Goal: Task Accomplishment & Management: Complete application form

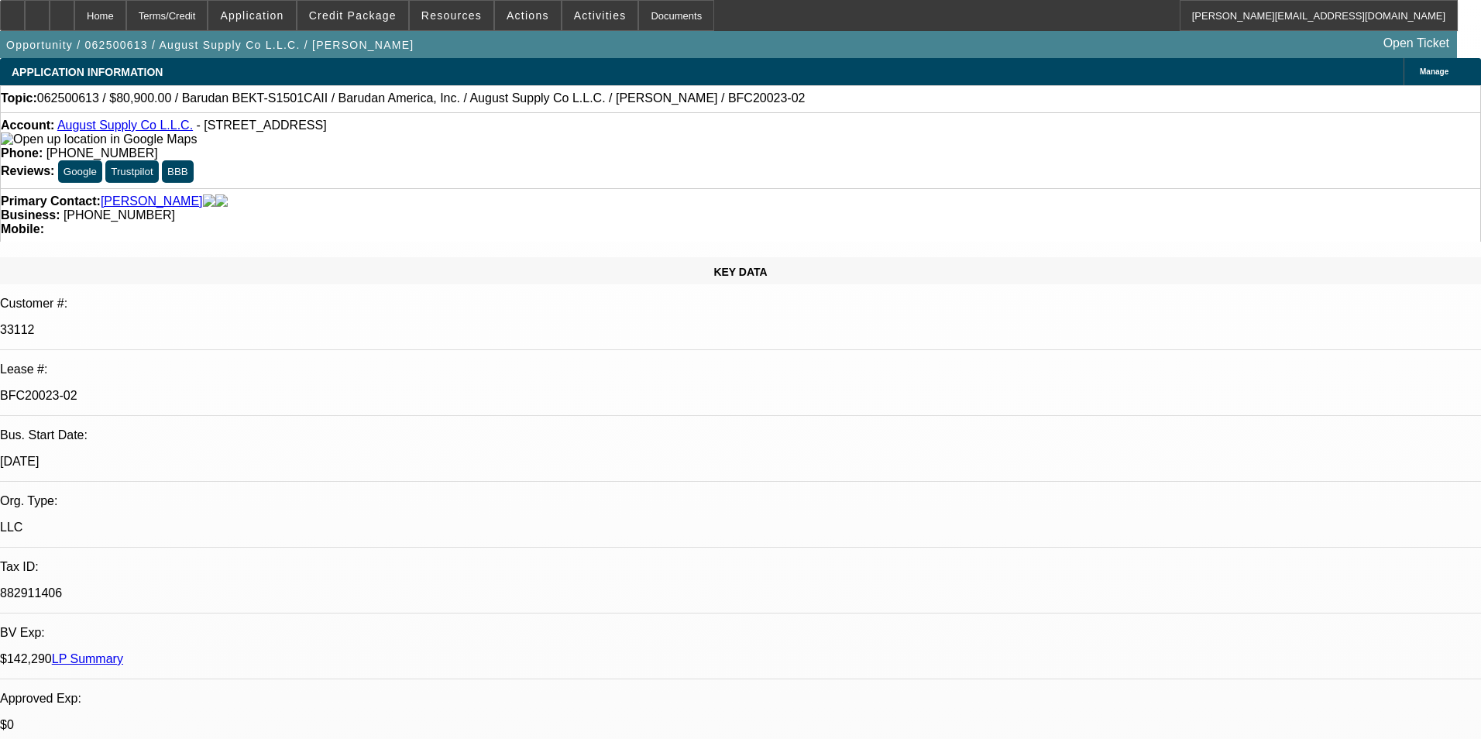
select select "0"
select select "2"
select select "0.1"
select select "0"
select select "2"
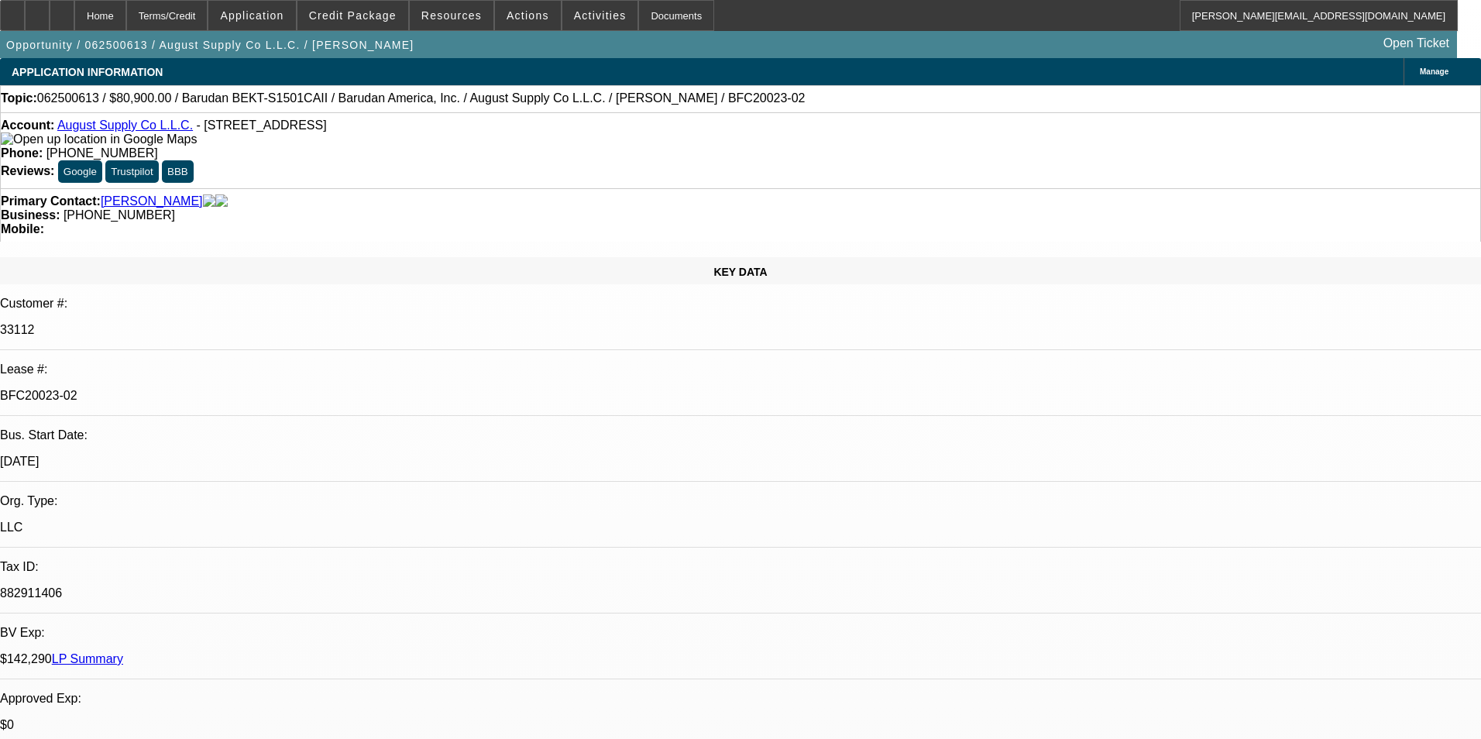
select select "0.1"
select select "0"
select select "2"
select select "0.1"
select select "0"
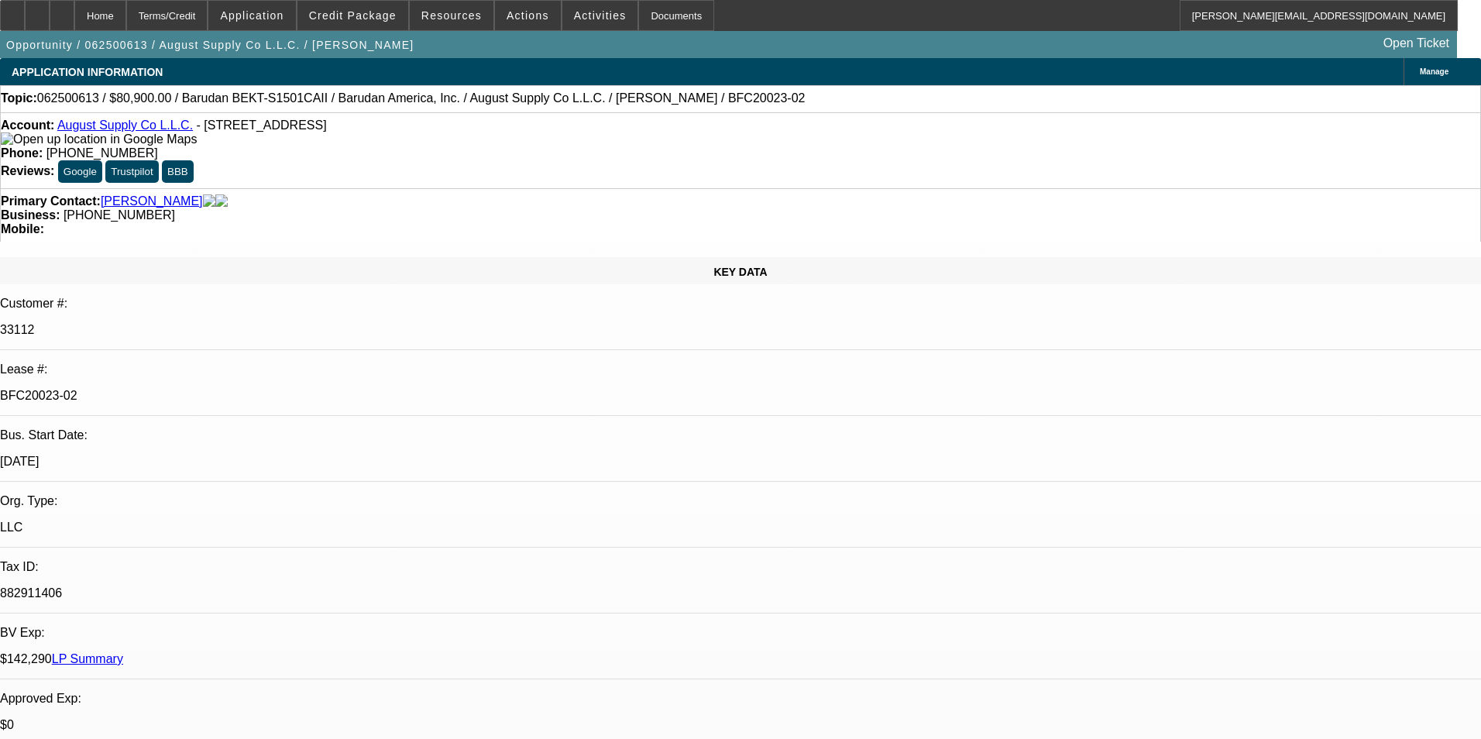
select select "2"
select select "0.1"
select select "1"
select select "2"
select select "4"
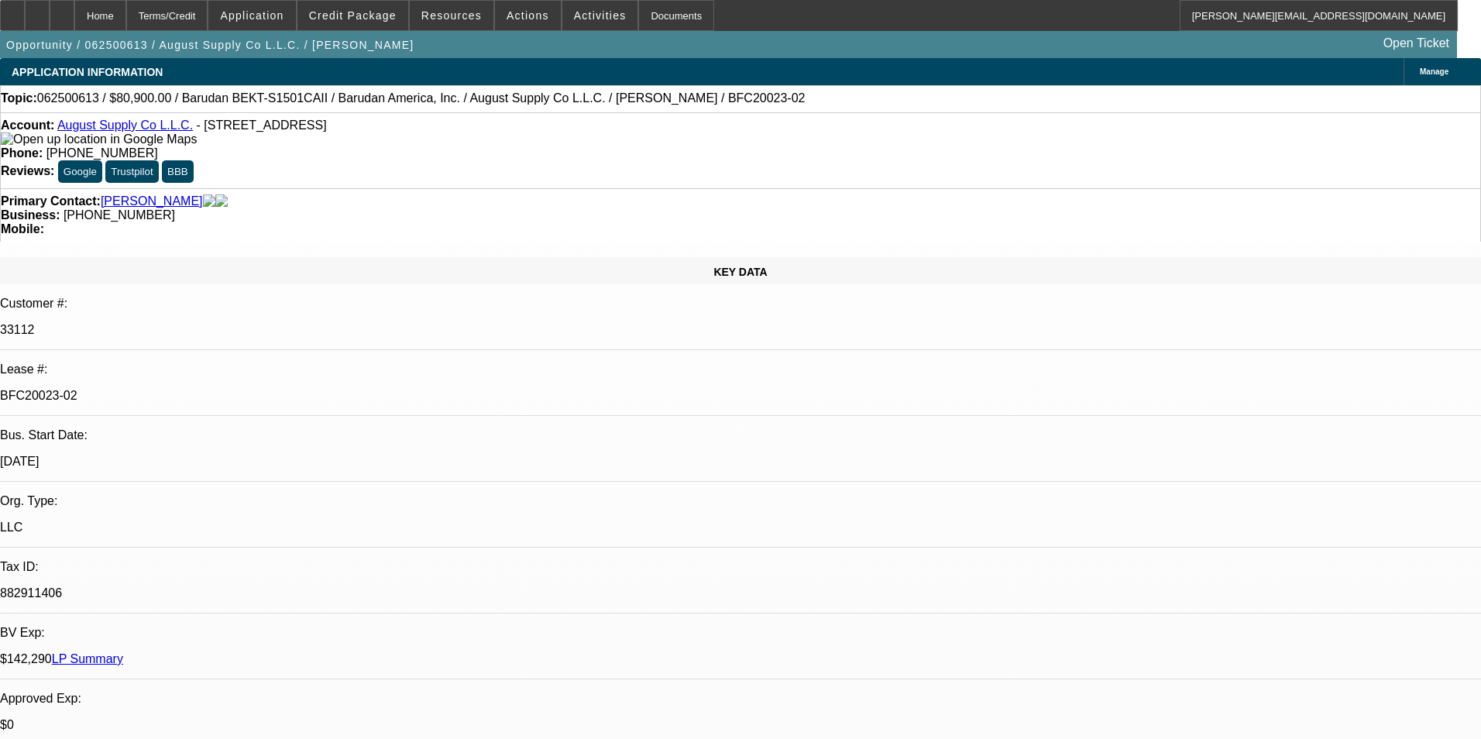
select select "1"
select select "2"
select select "4"
select select "1"
select select "2"
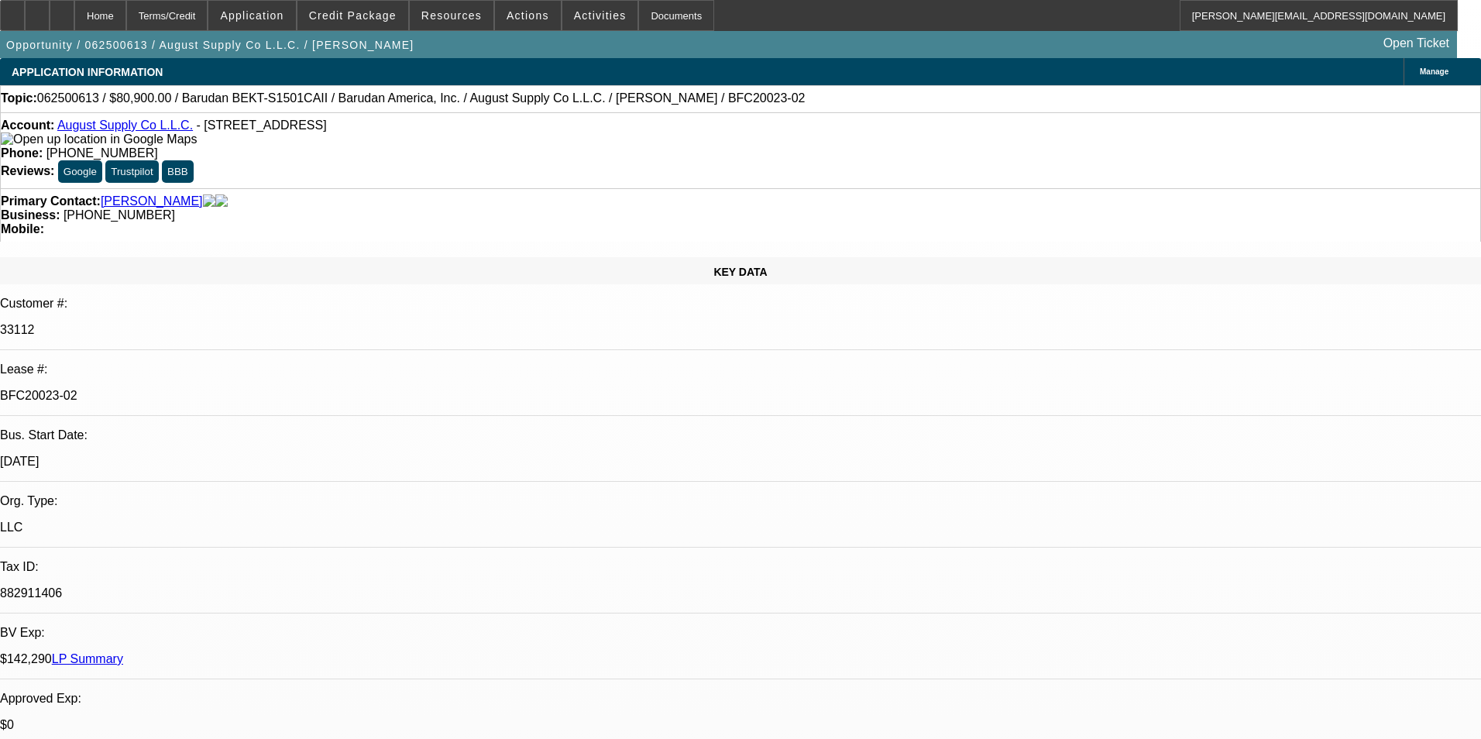
select select "4"
select select "1"
select select "2"
select select "4"
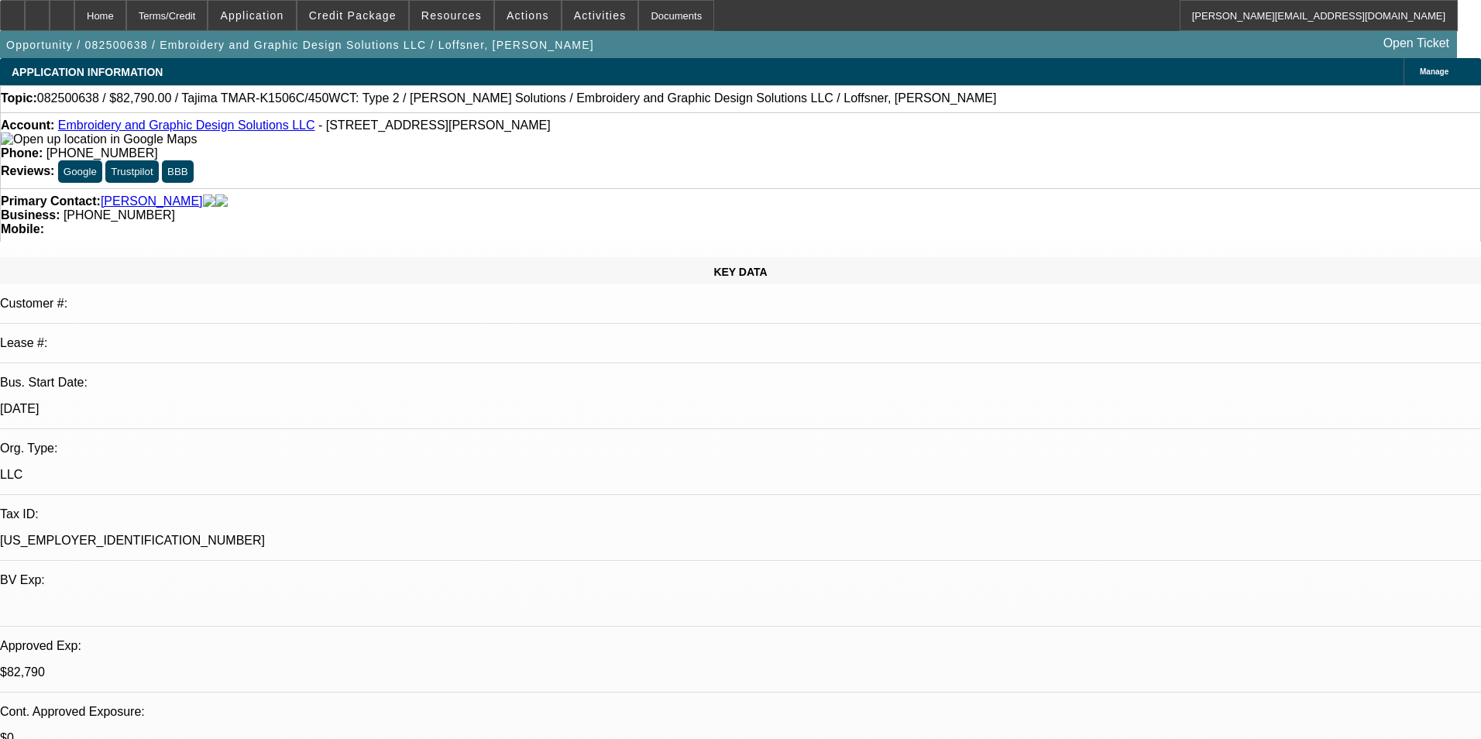
select select "0"
select select "2"
select select "0"
select select "6"
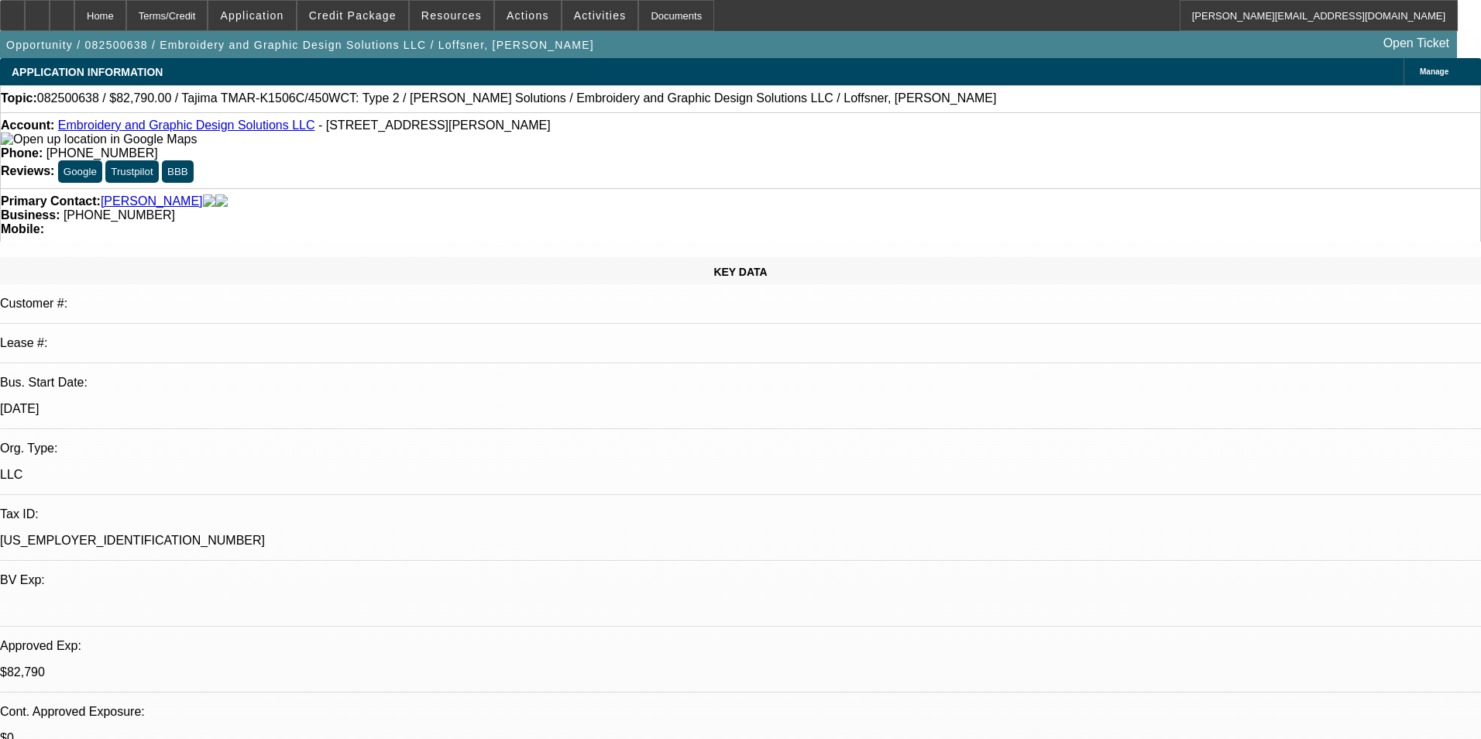
select select "0"
select select "2"
select select "0"
select select "6"
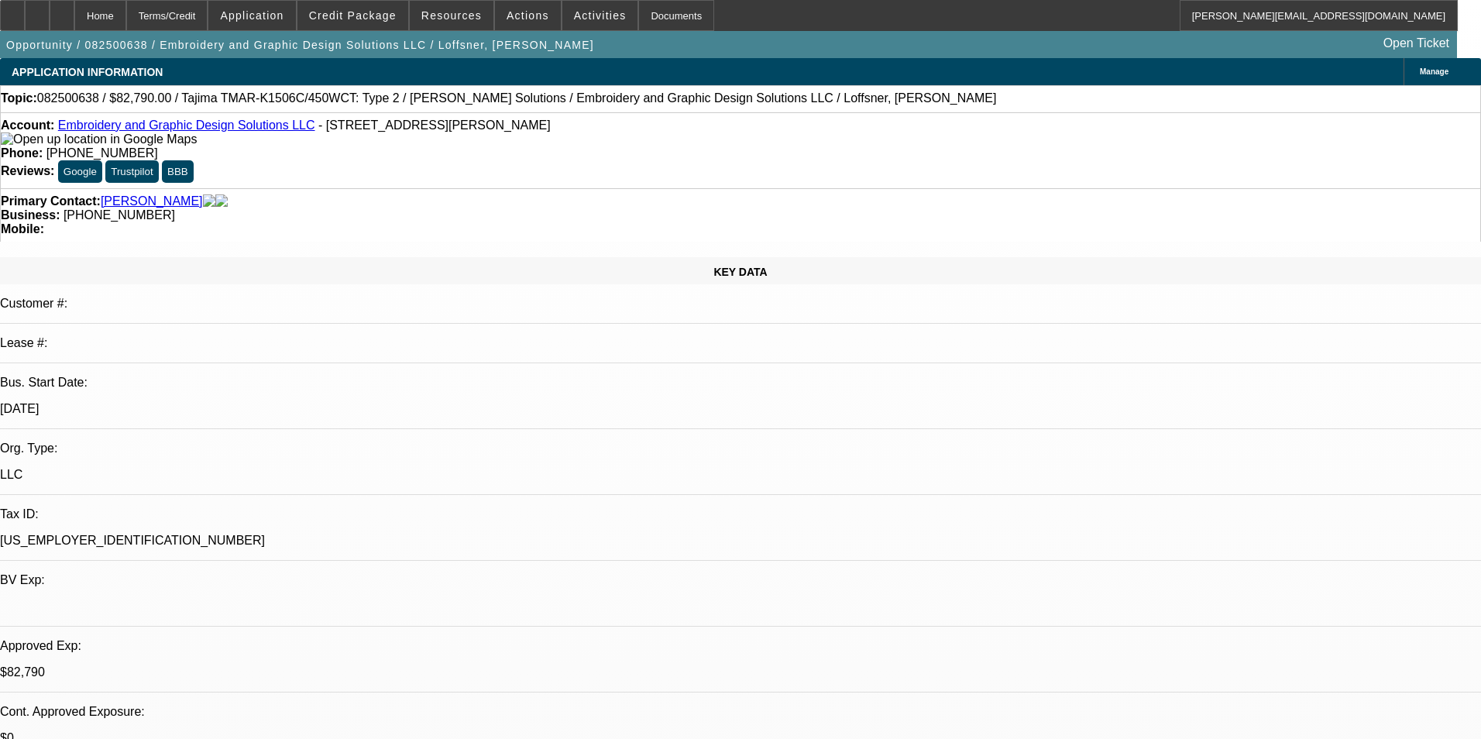
select select "0"
select select "2"
select select "0"
select select "6"
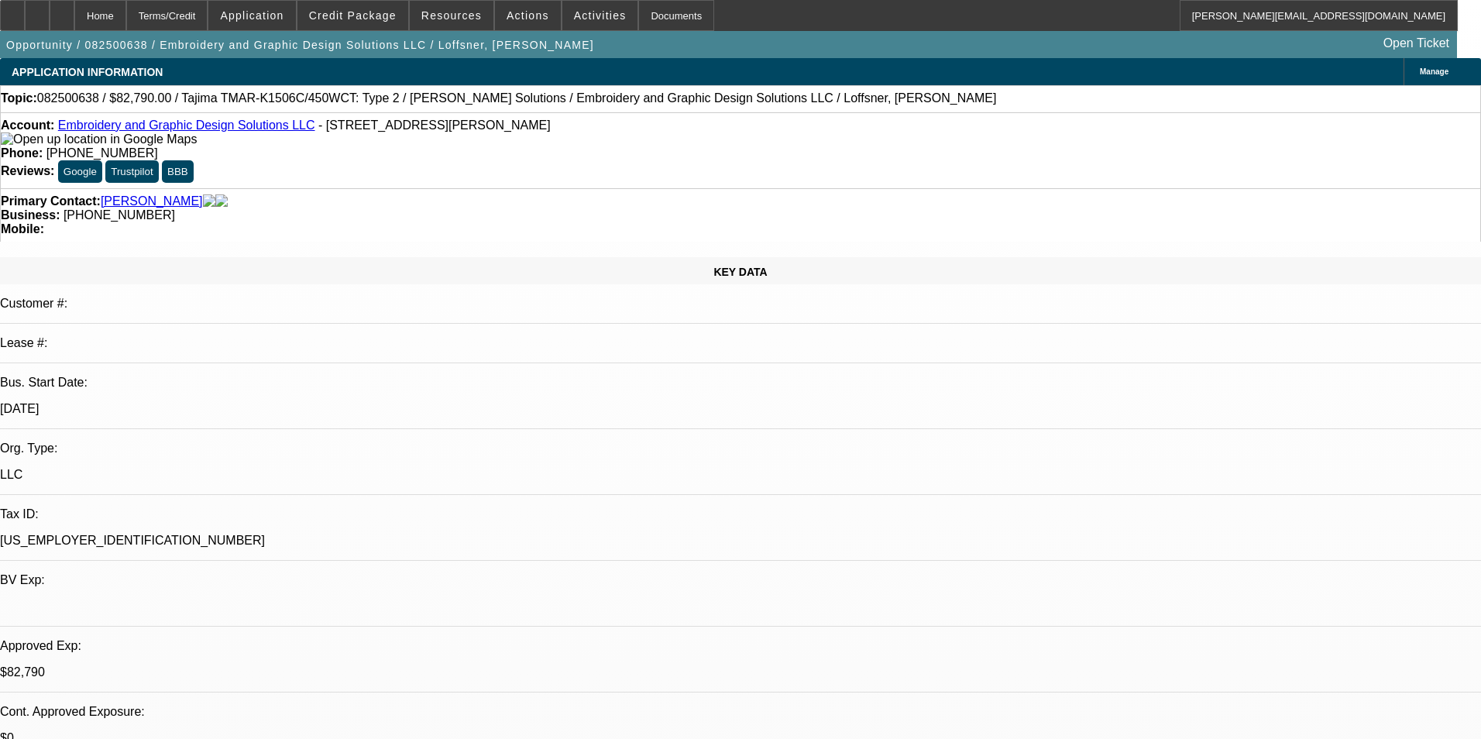
select select "0"
select select "2"
select select "0"
select select "6"
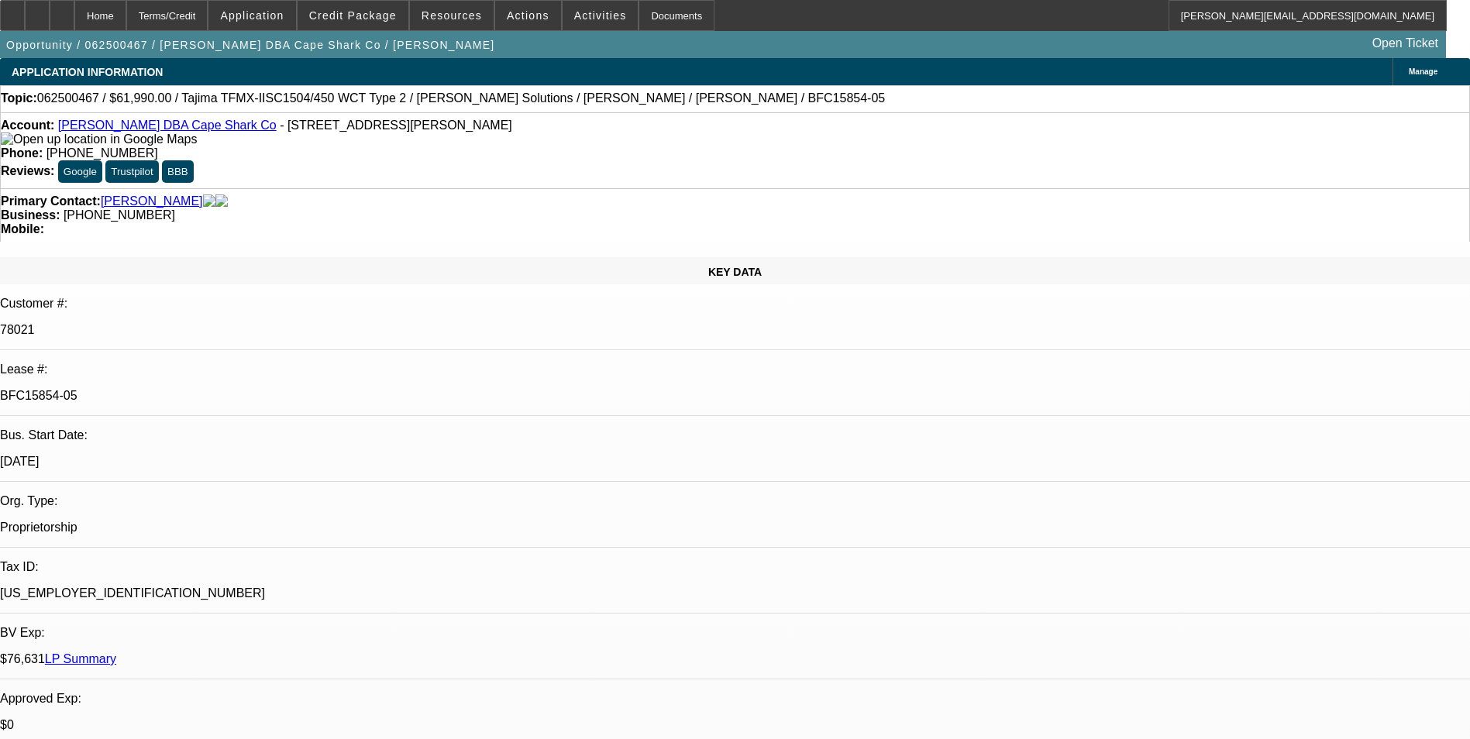
select select "0"
select select "2"
select select "0.1"
select select "0"
select select "2"
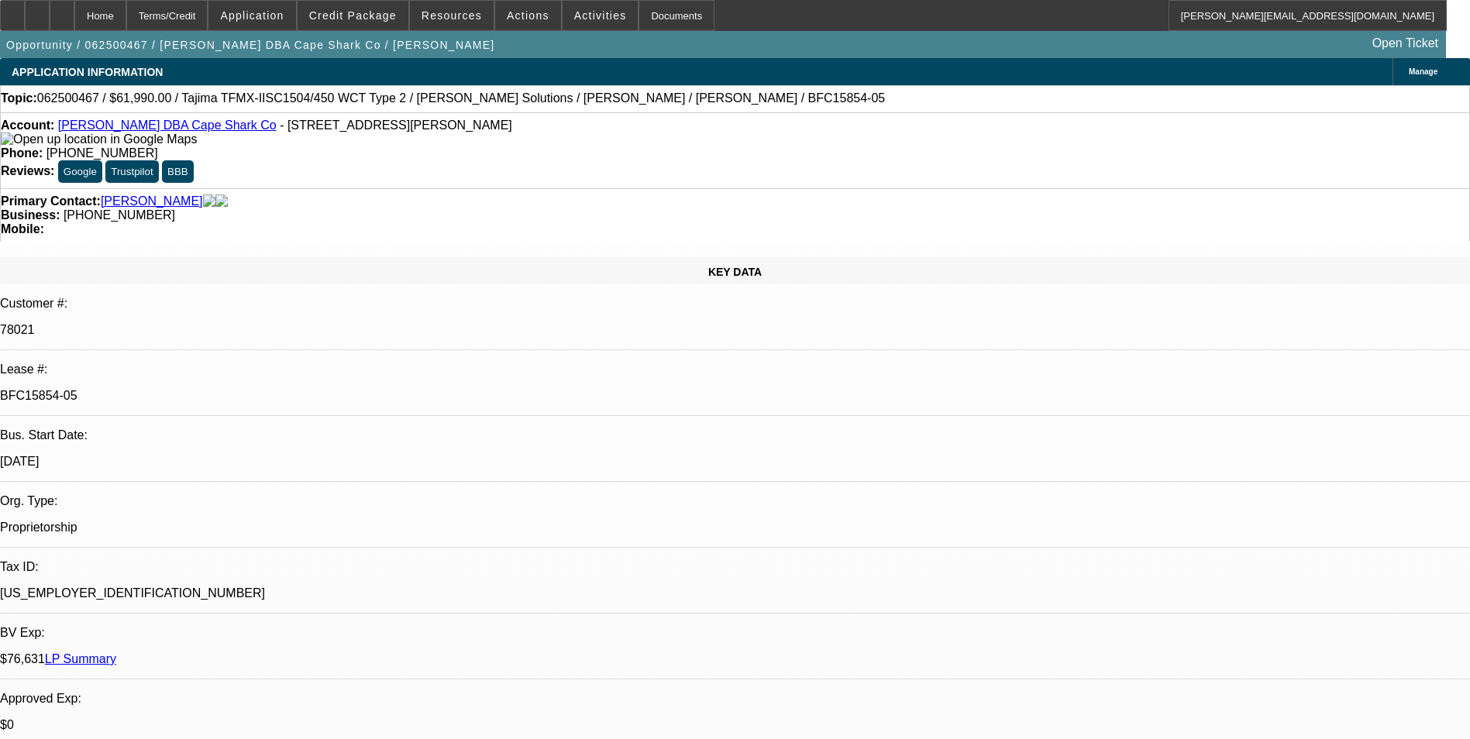
select select "0.1"
select select "0"
select select "2"
select select "0.1"
select select "0"
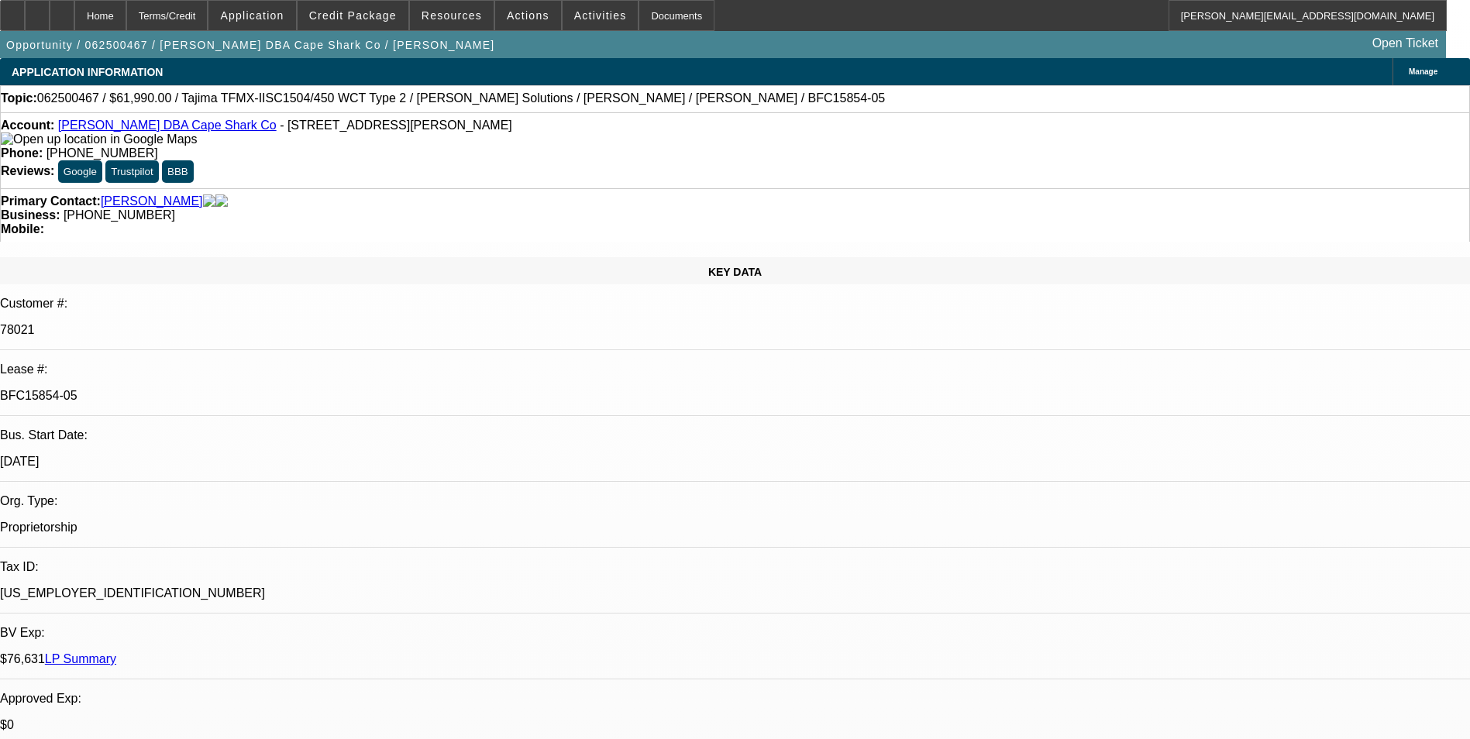
select select "2"
select select "0.1"
select select "1"
select select "2"
select select "4"
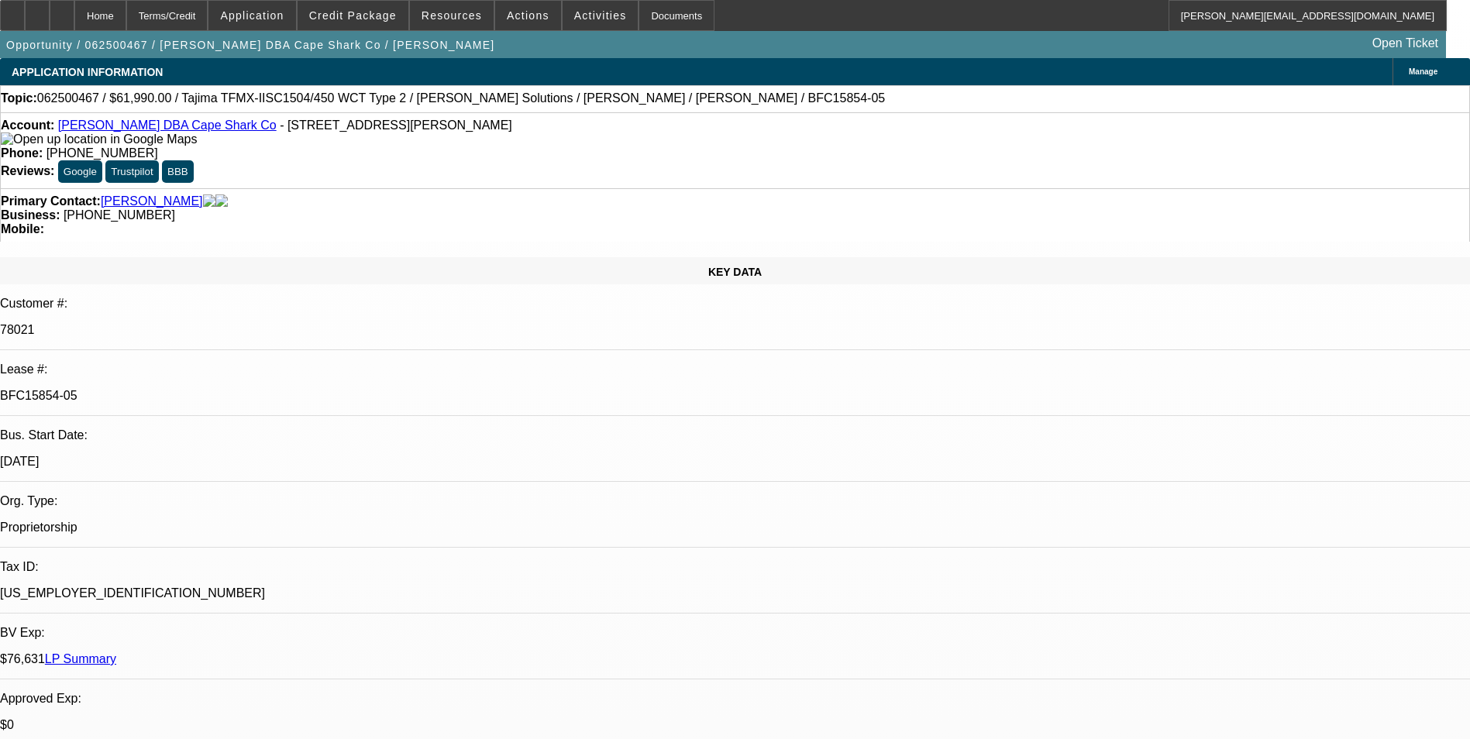
select select "1"
select select "2"
select select "4"
select select "1"
select select "2"
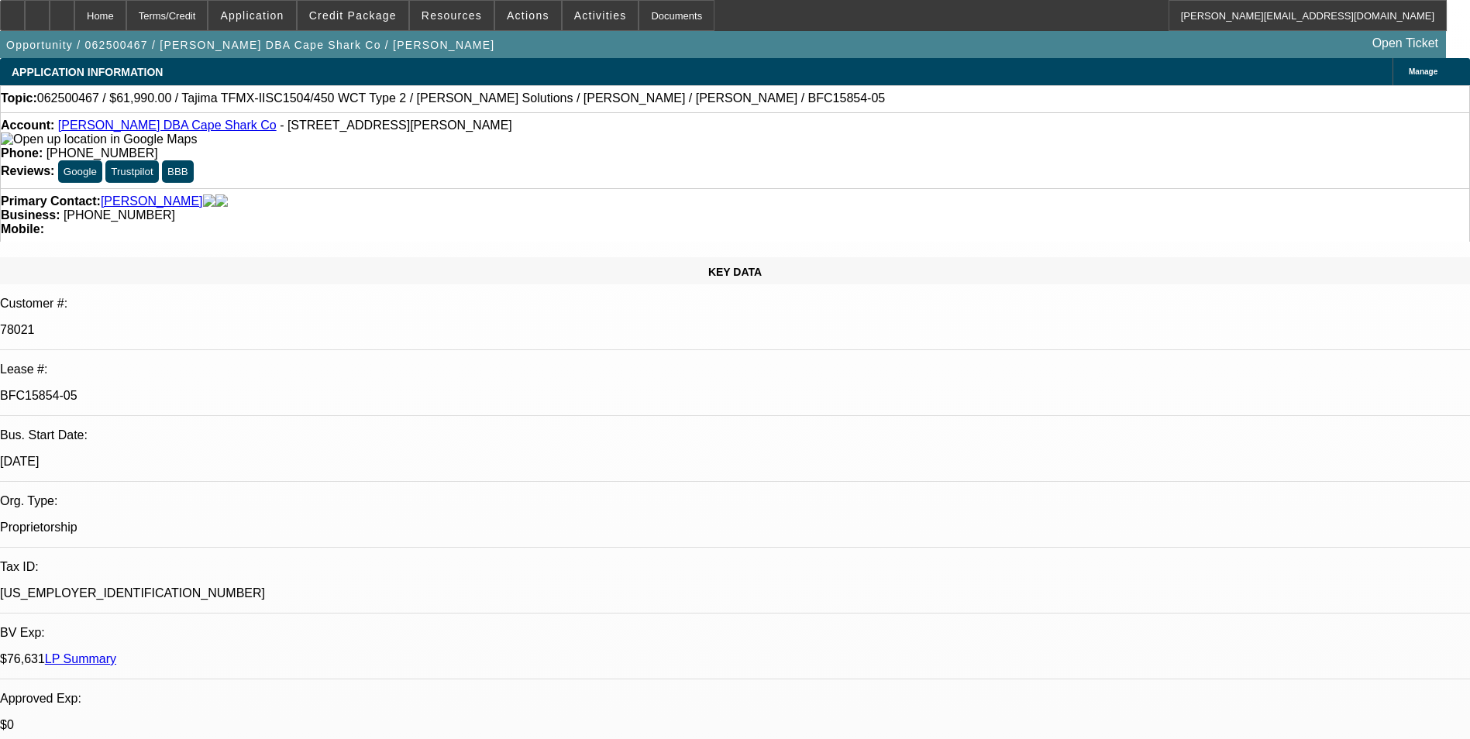
select select "4"
select select "1"
select select "2"
select select "4"
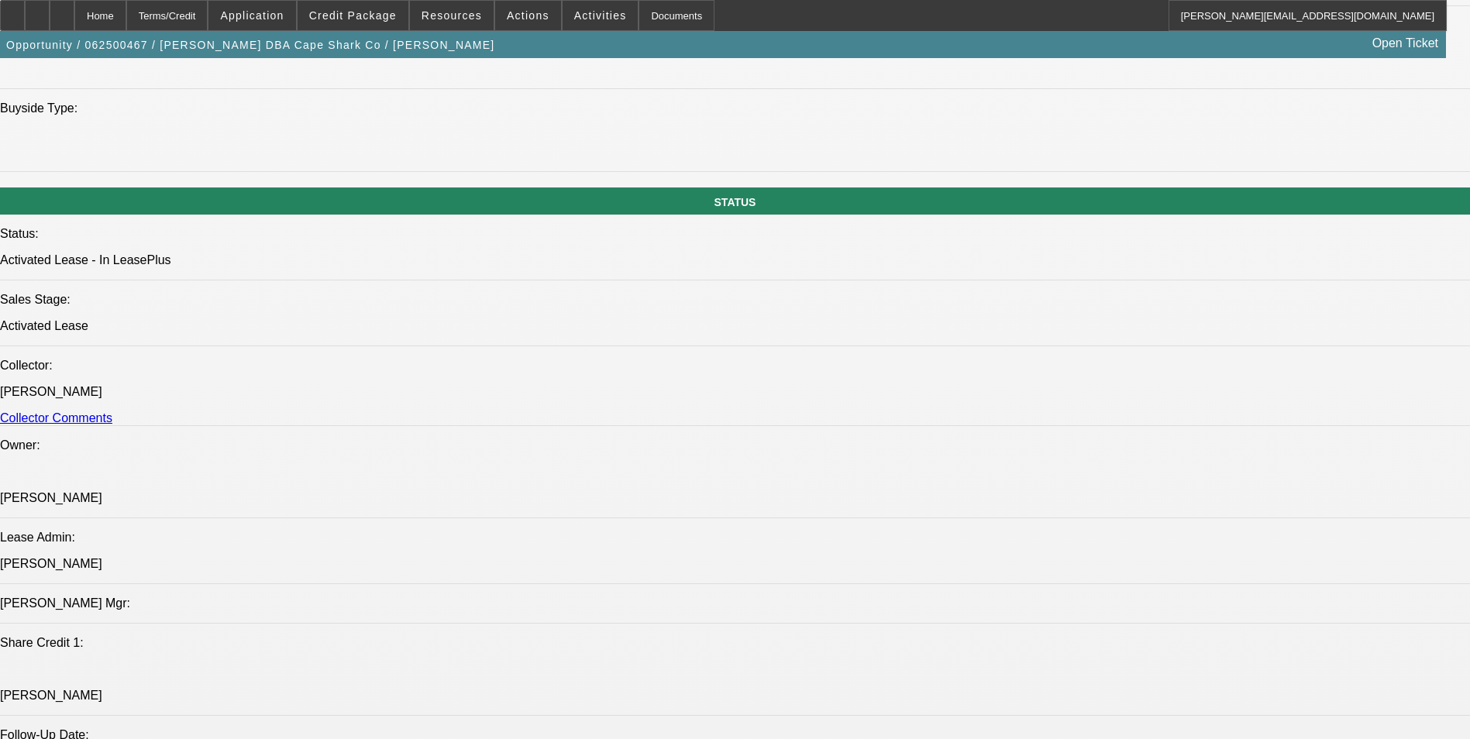
scroll to position [1627, 0]
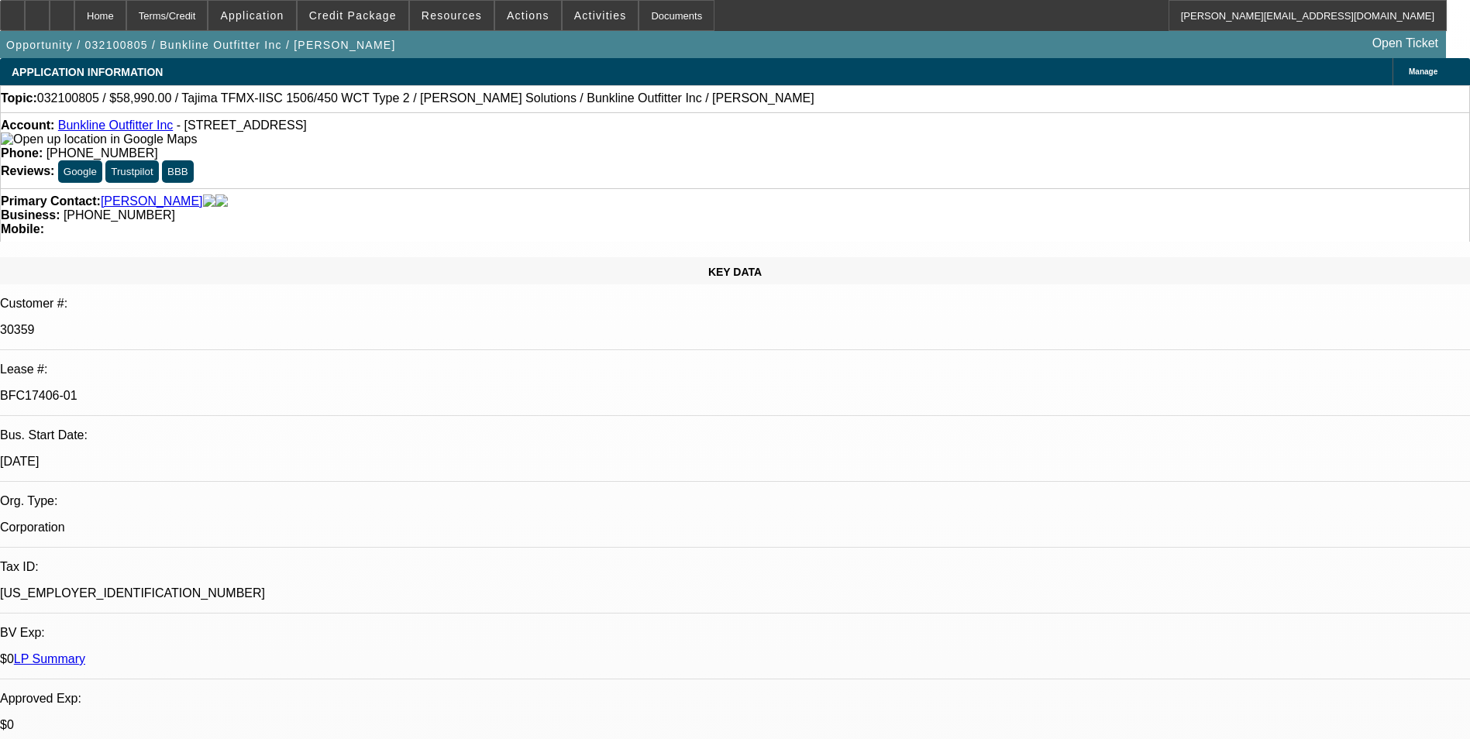
select select "0"
select select "2"
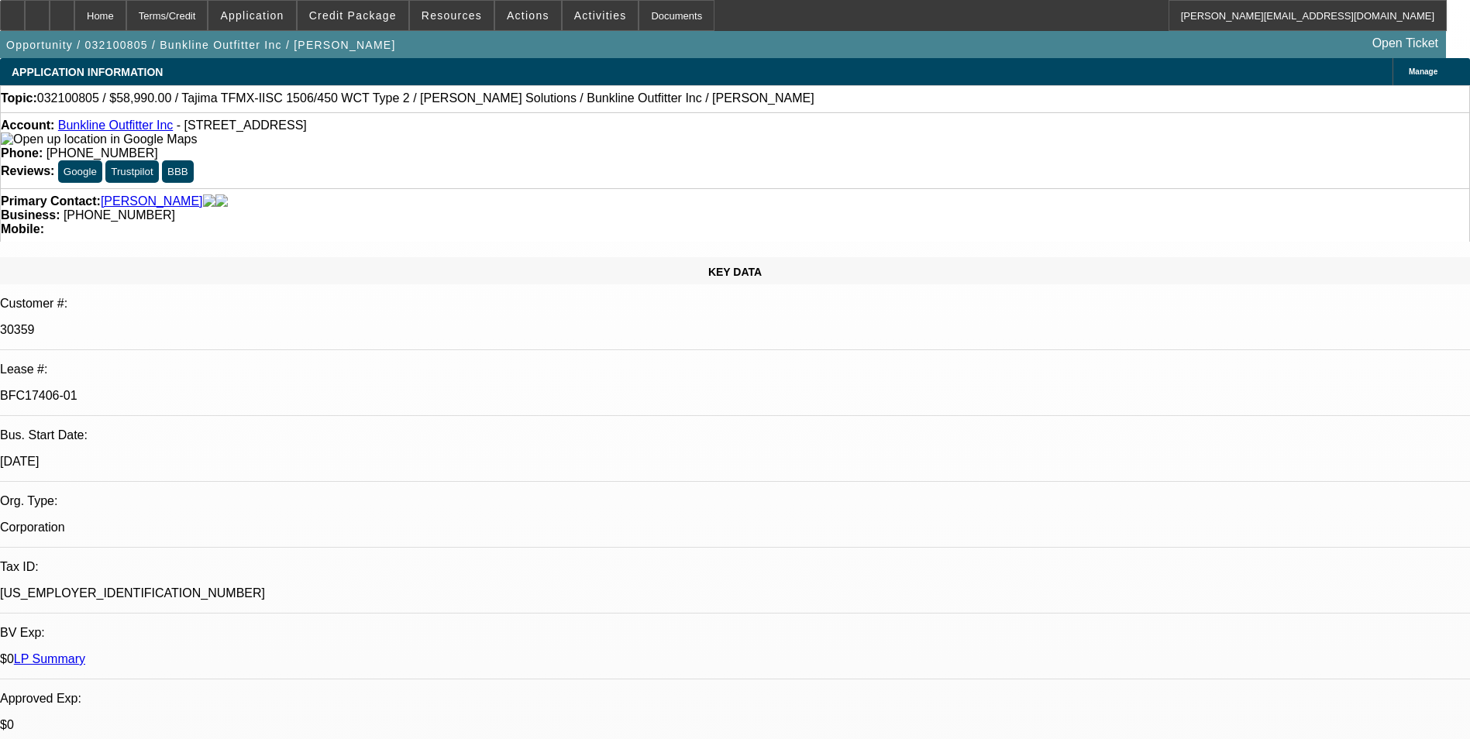
select select "0"
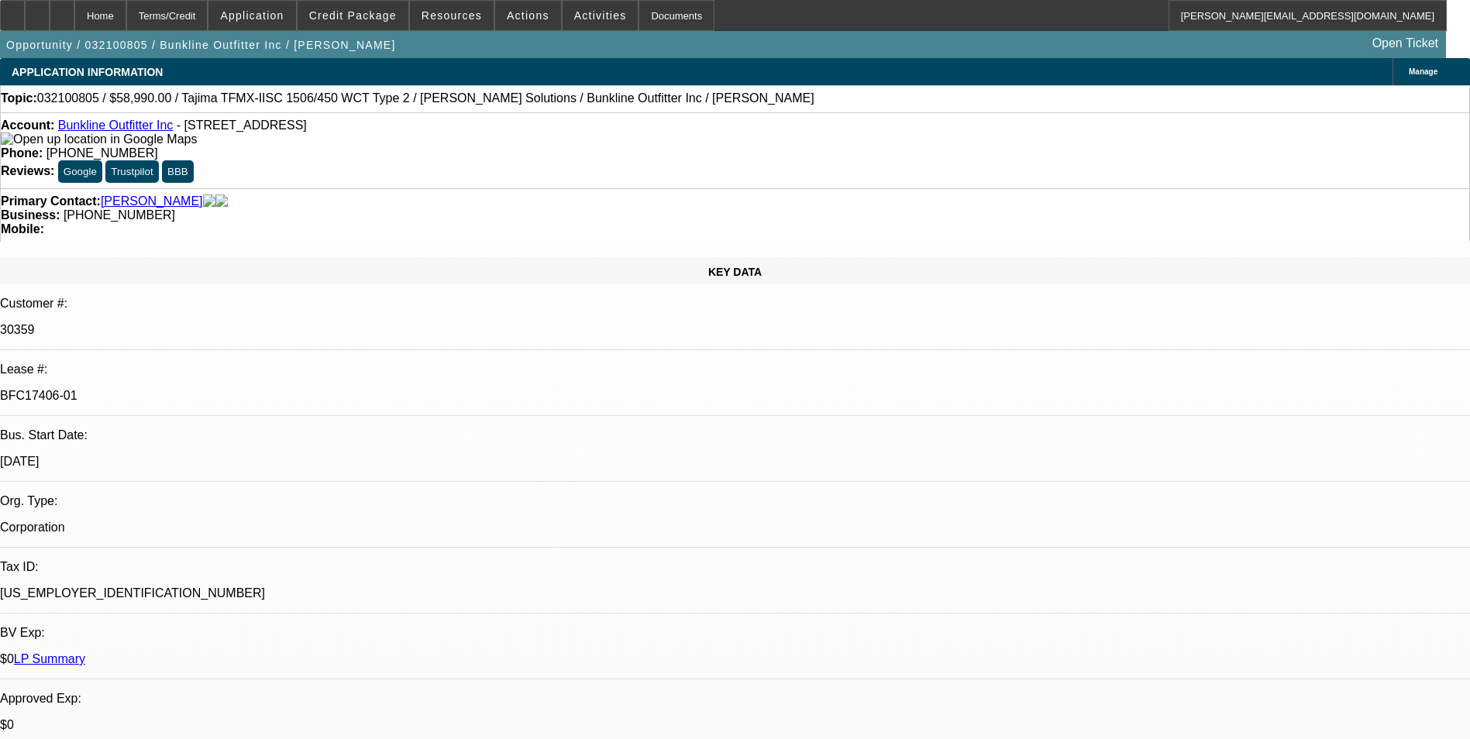
select select "2"
select select "0.1"
select select "1"
select select "2"
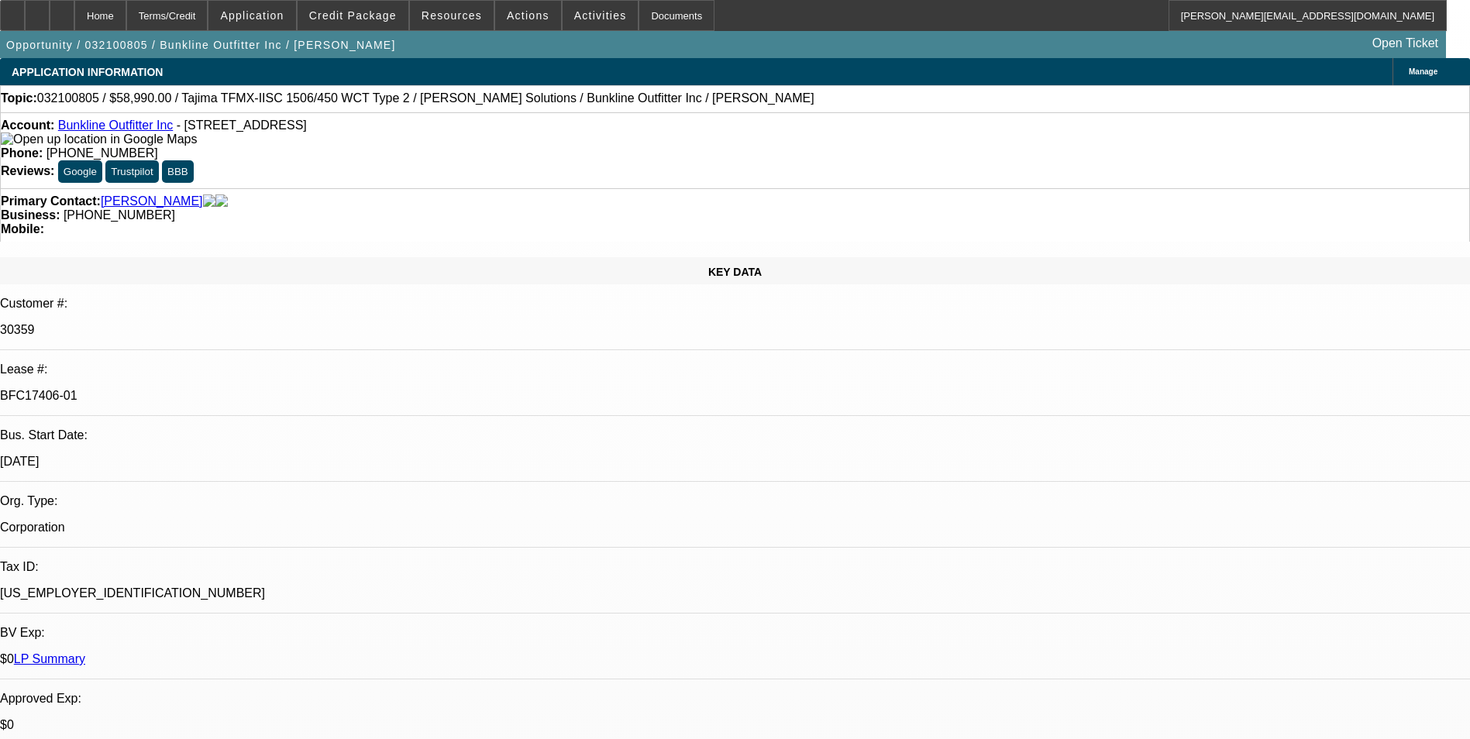
select select "1"
select select "2"
select select "1"
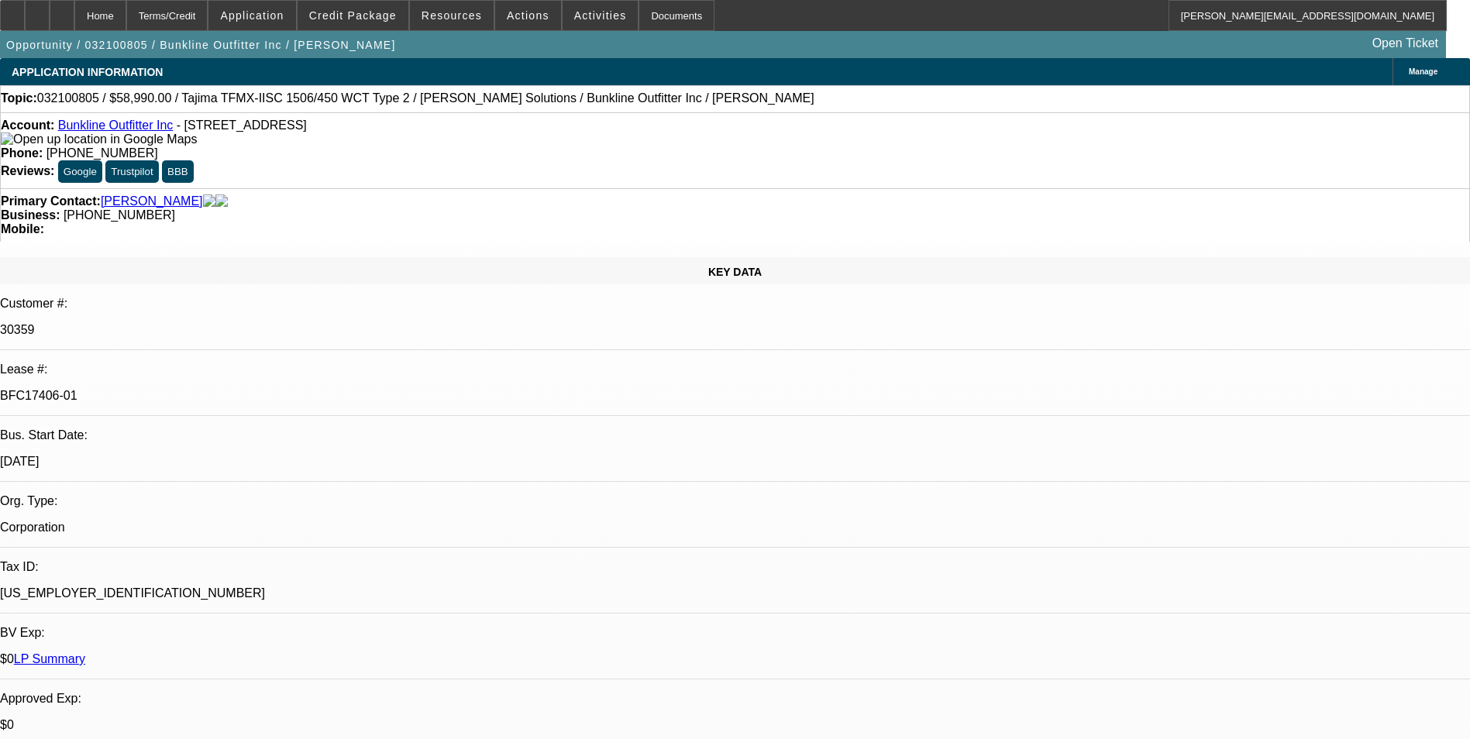
select select "2"
select select "1"
select select "2"
select select "4"
click at [403, 12] on span at bounding box center [353, 15] width 111 height 37
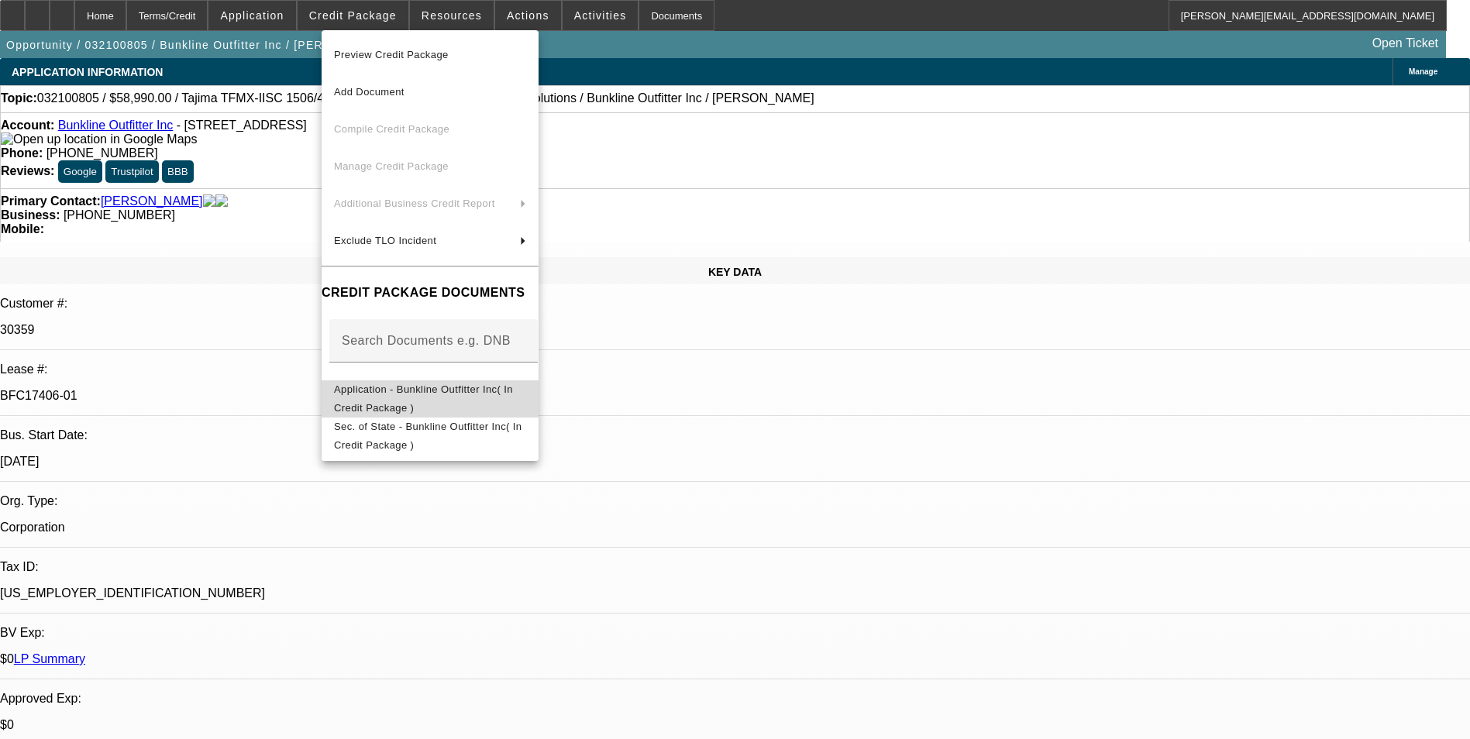
click at [470, 387] on span "Application - Bunkline Outfitter Inc( In Credit Package )" at bounding box center [423, 399] width 179 height 30
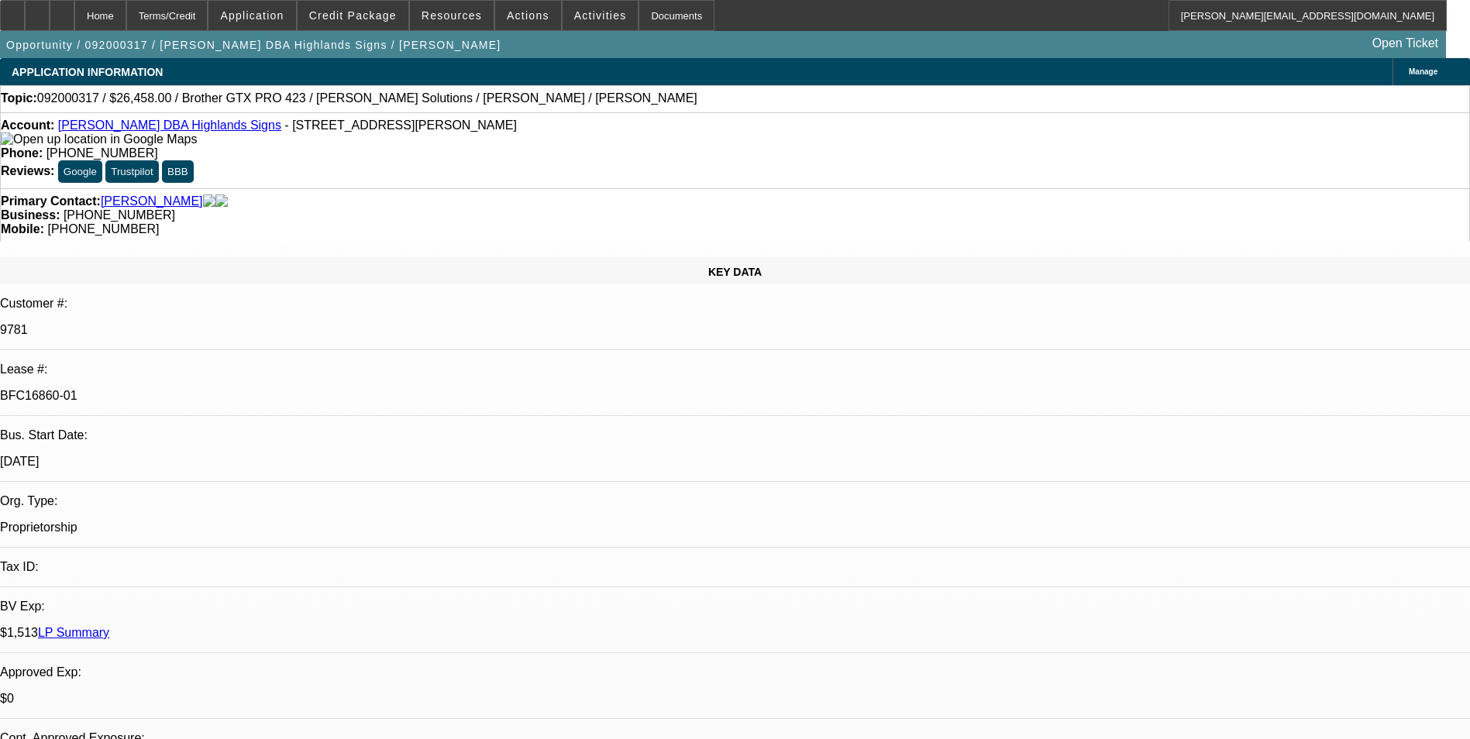
select select "0"
select select "2"
select select "0.1"
select select "0"
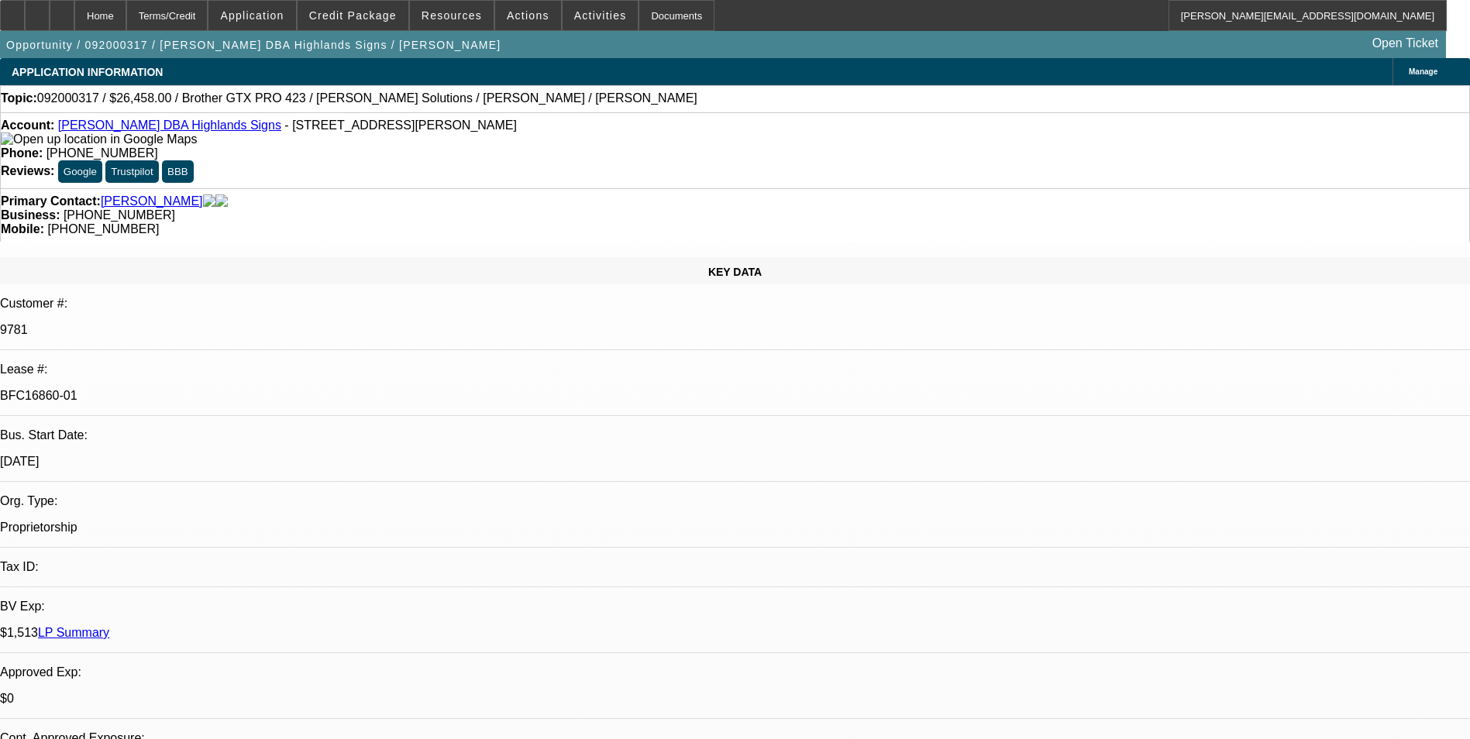
select select "0"
select select "2"
select select "0.1"
select select "0"
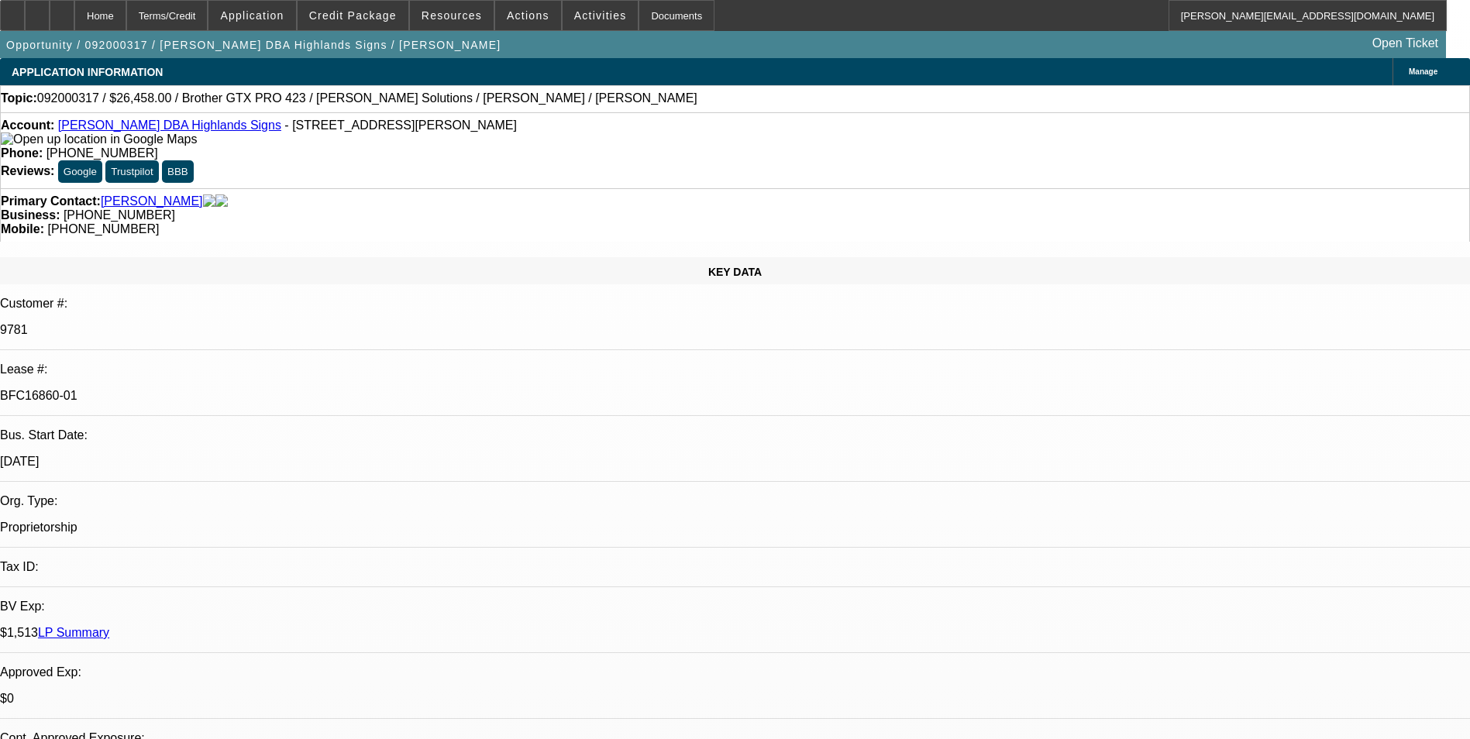
select select "0"
select select "1"
select select "2"
select select "4"
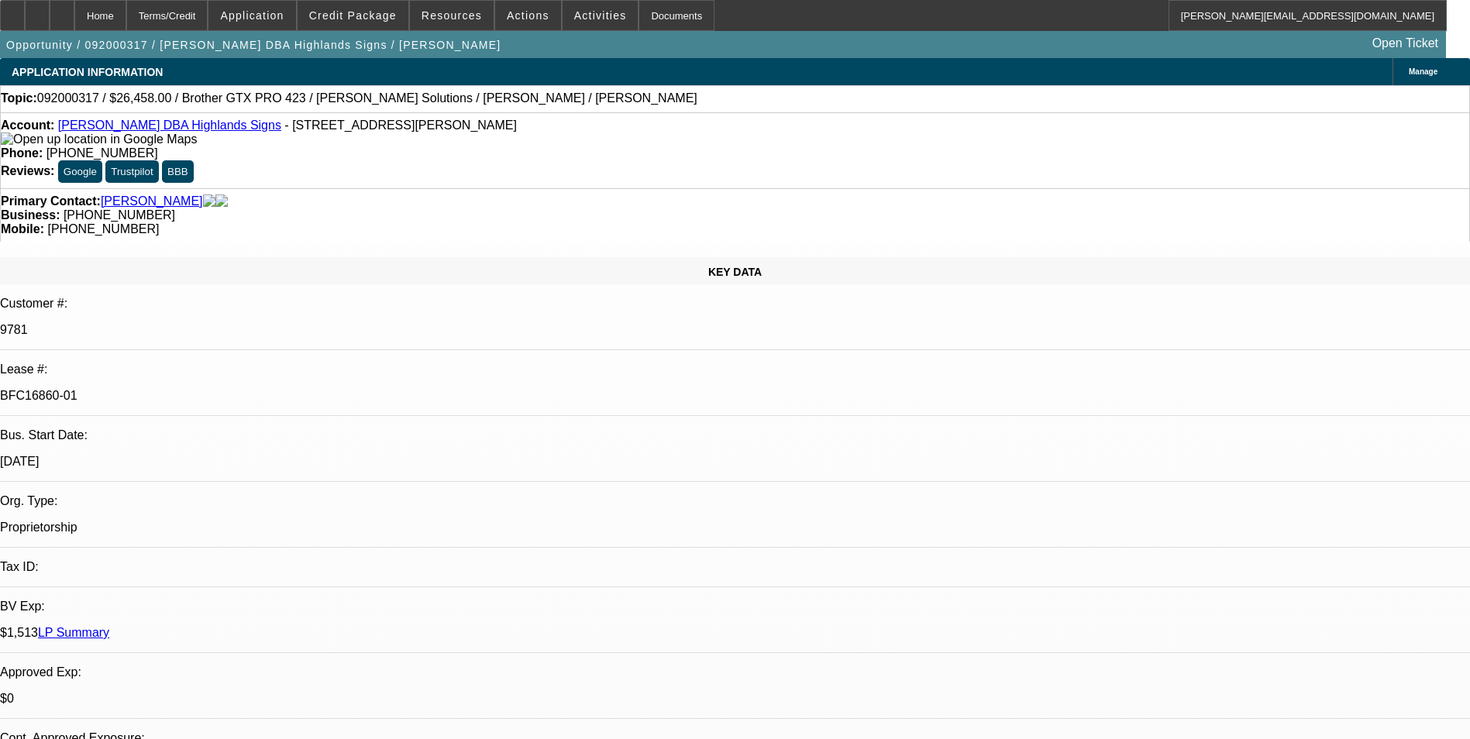
select select "1"
select select "6"
select select "1"
select select "2"
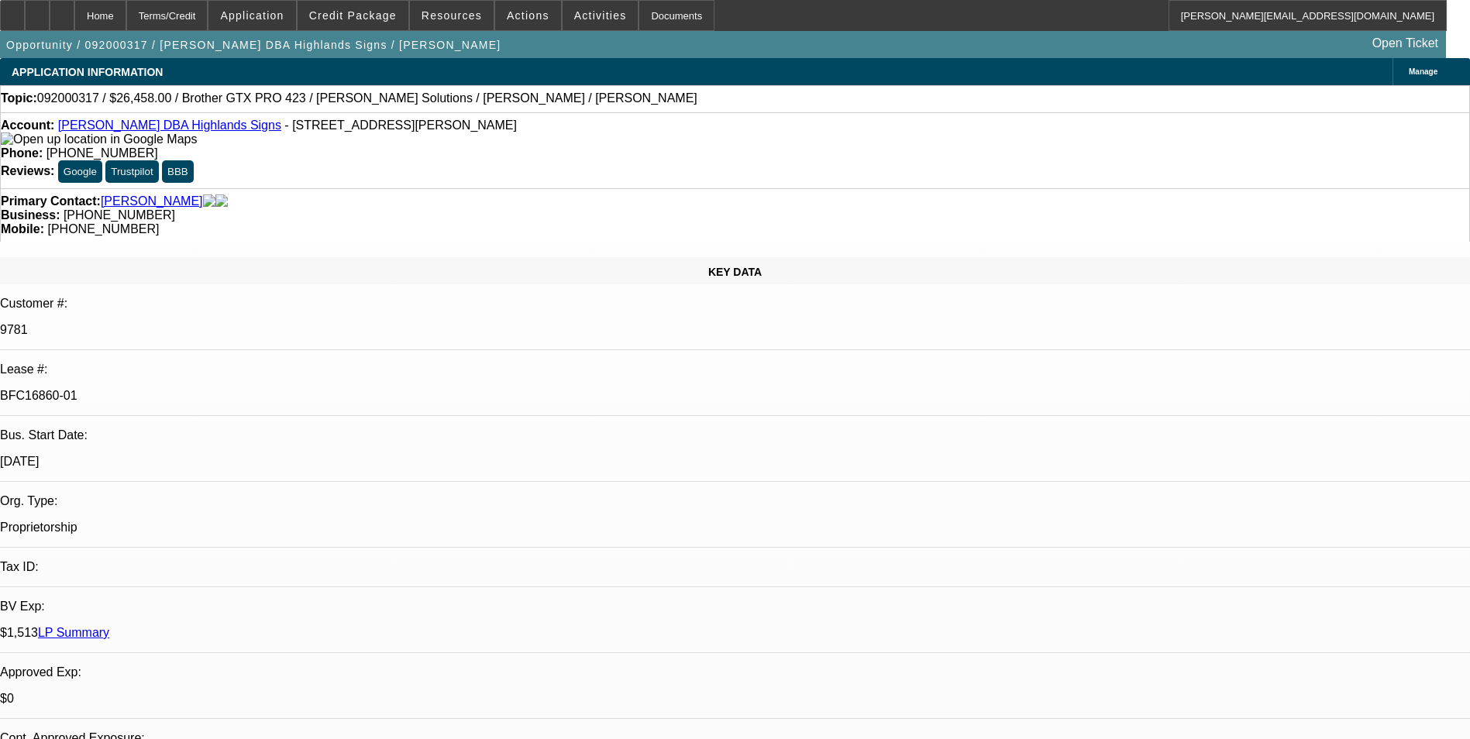
select select "4"
select select "1"
select select "6"
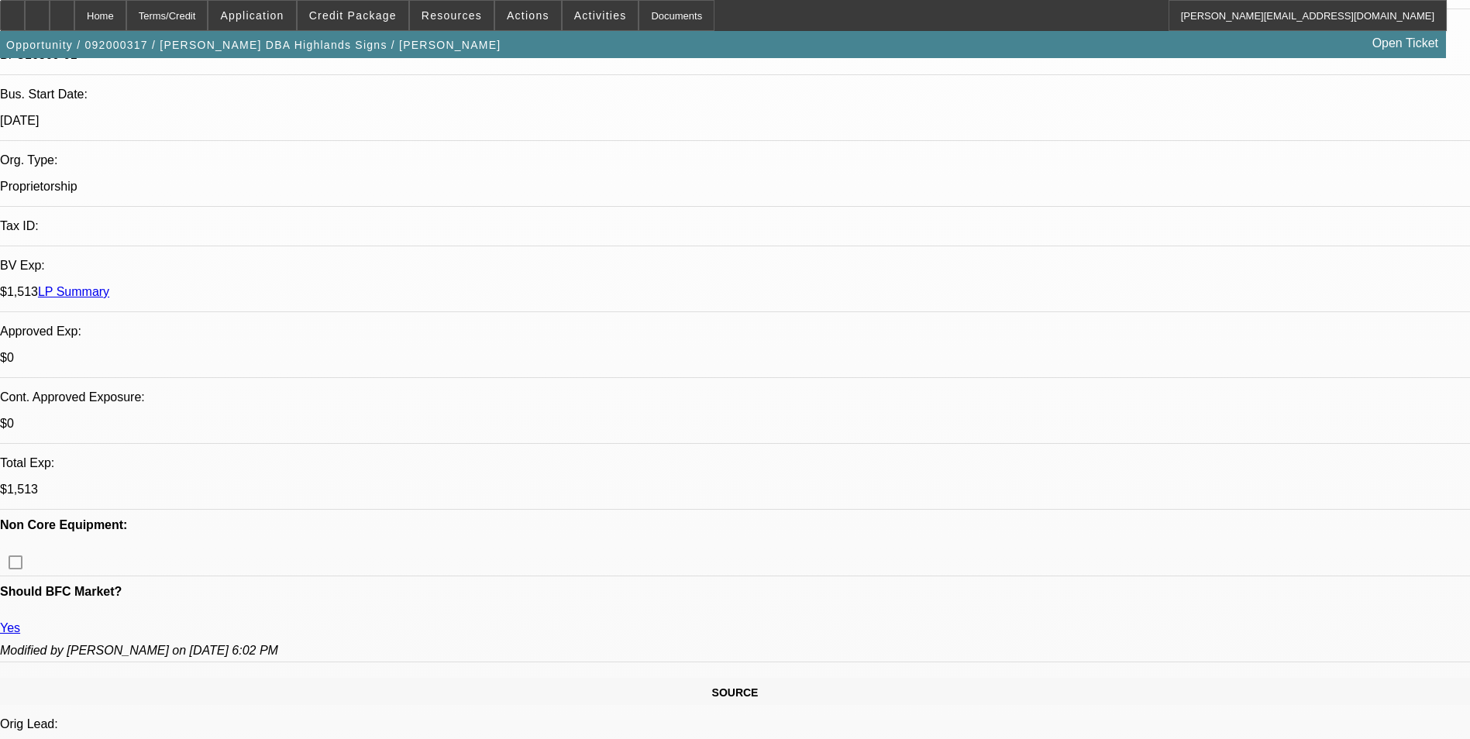
scroll to position [0, 0]
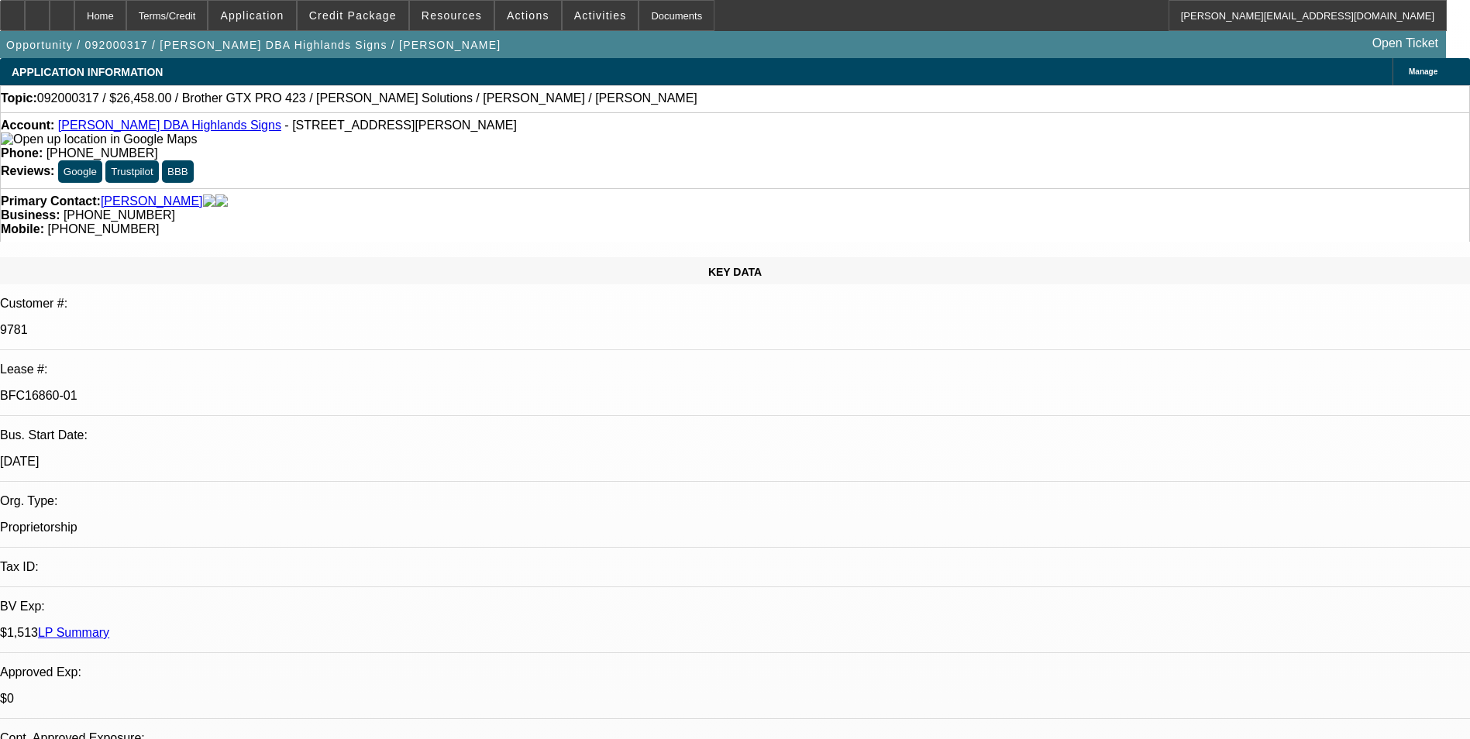
click at [109, 626] on link "LP Summary" at bounding box center [73, 632] width 71 height 13
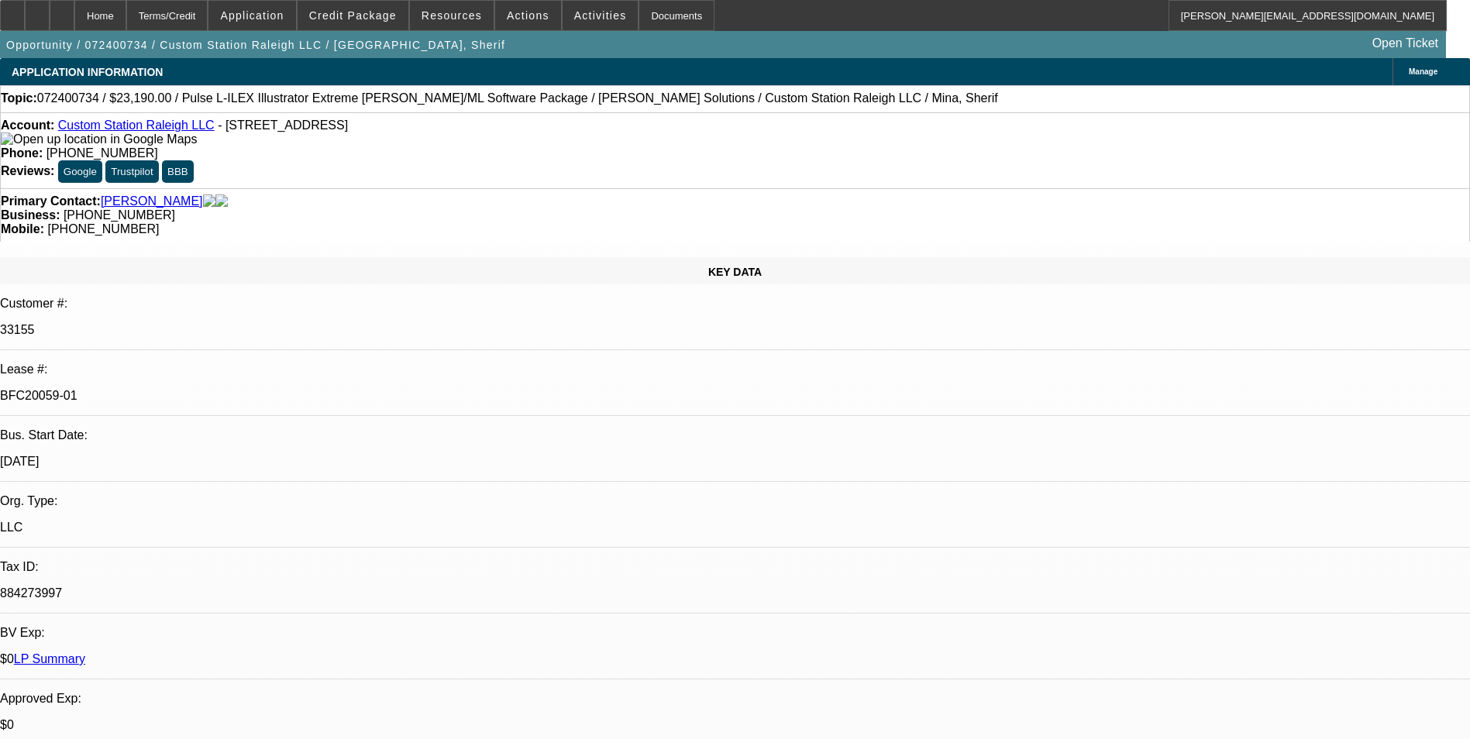
select select "0"
select select "2"
select select "0"
select select "2"
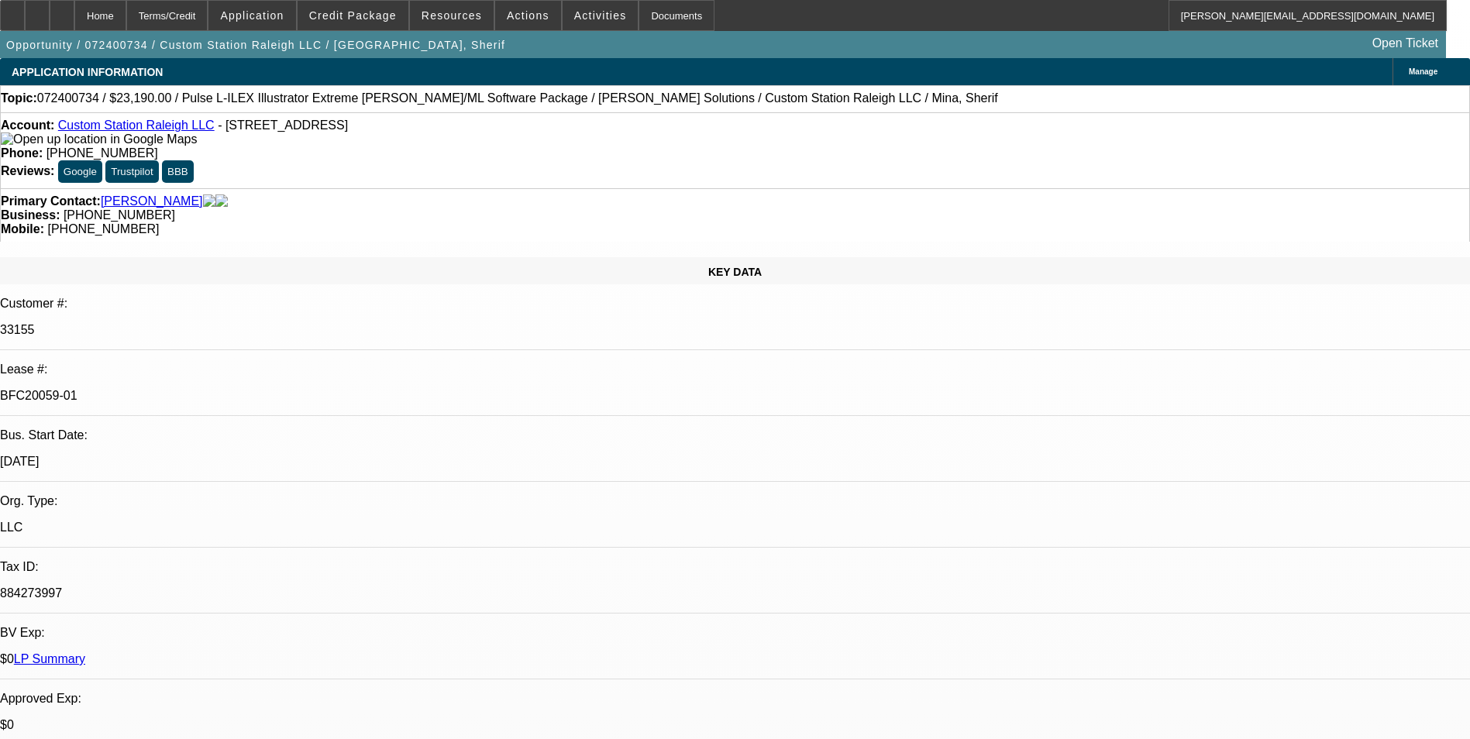
select select "0"
select select "2"
select select "0"
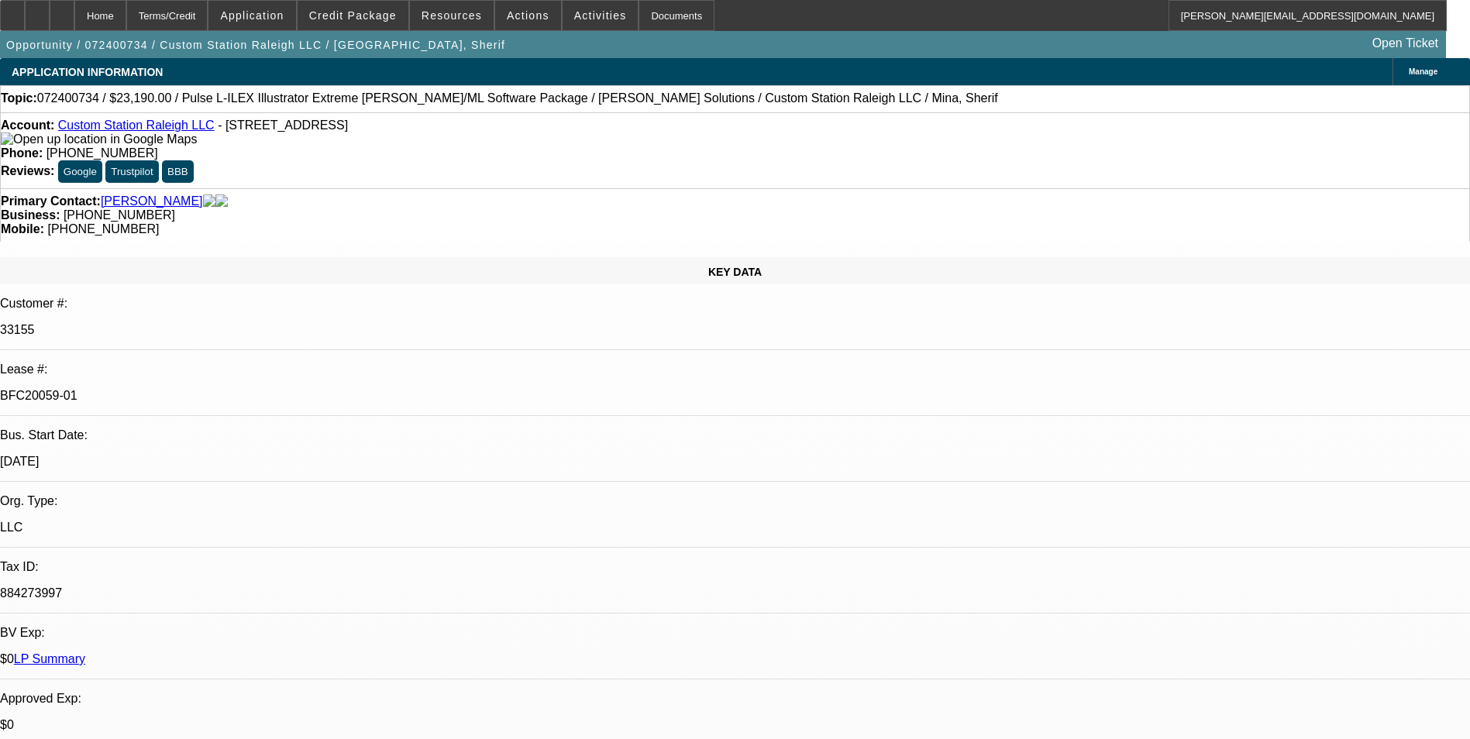
select select "2"
select select "0"
select select "1"
select select "2"
select select "6"
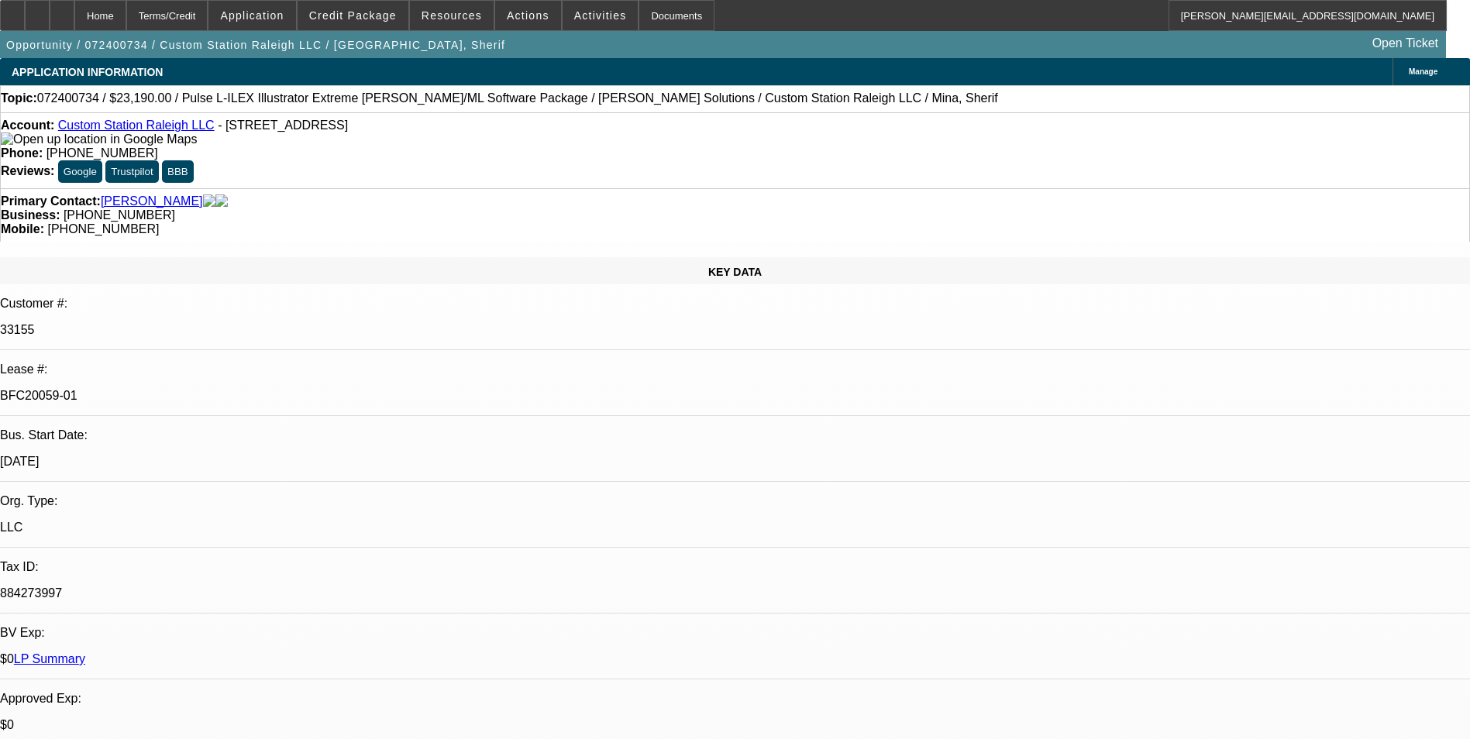
select select "1"
select select "2"
select select "6"
select select "1"
select select "2"
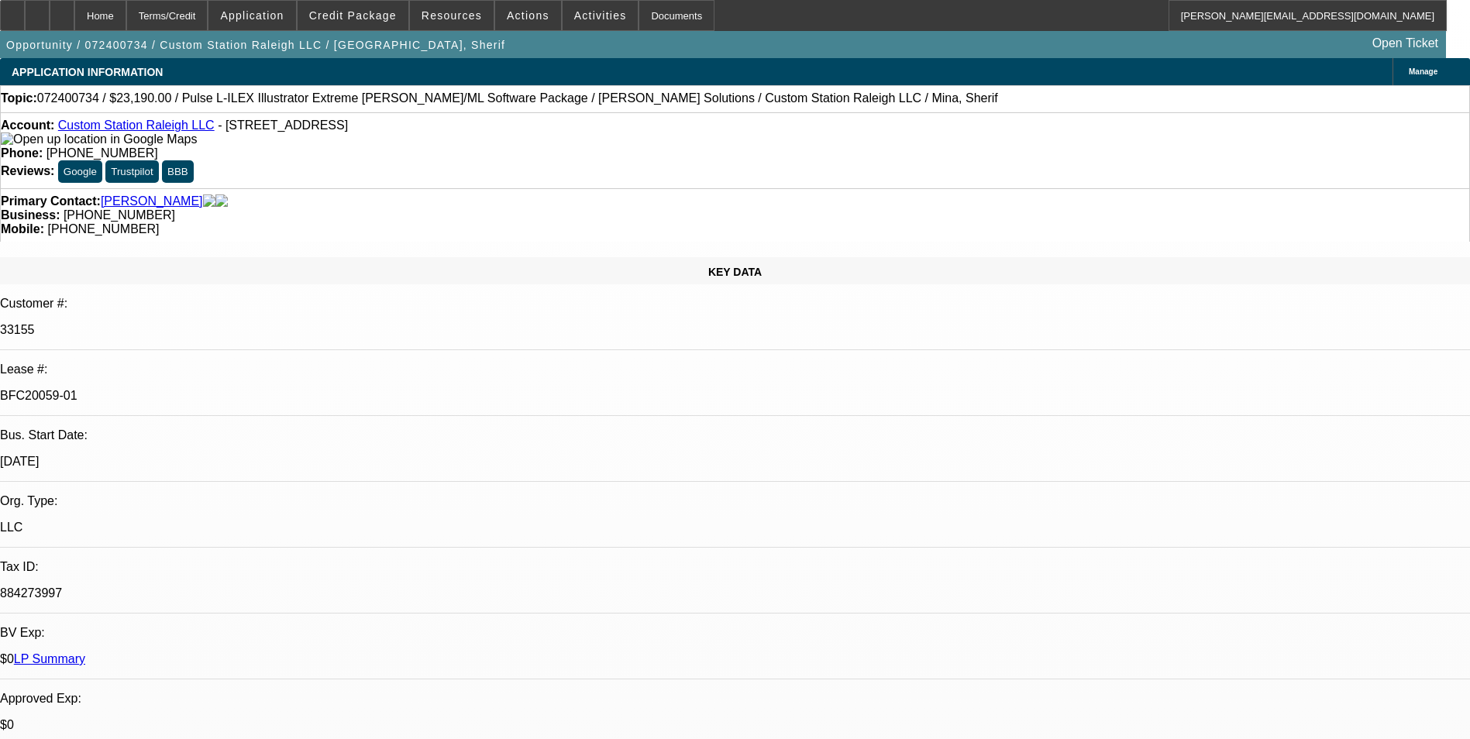
select select "6"
select select "1"
select select "2"
select select "6"
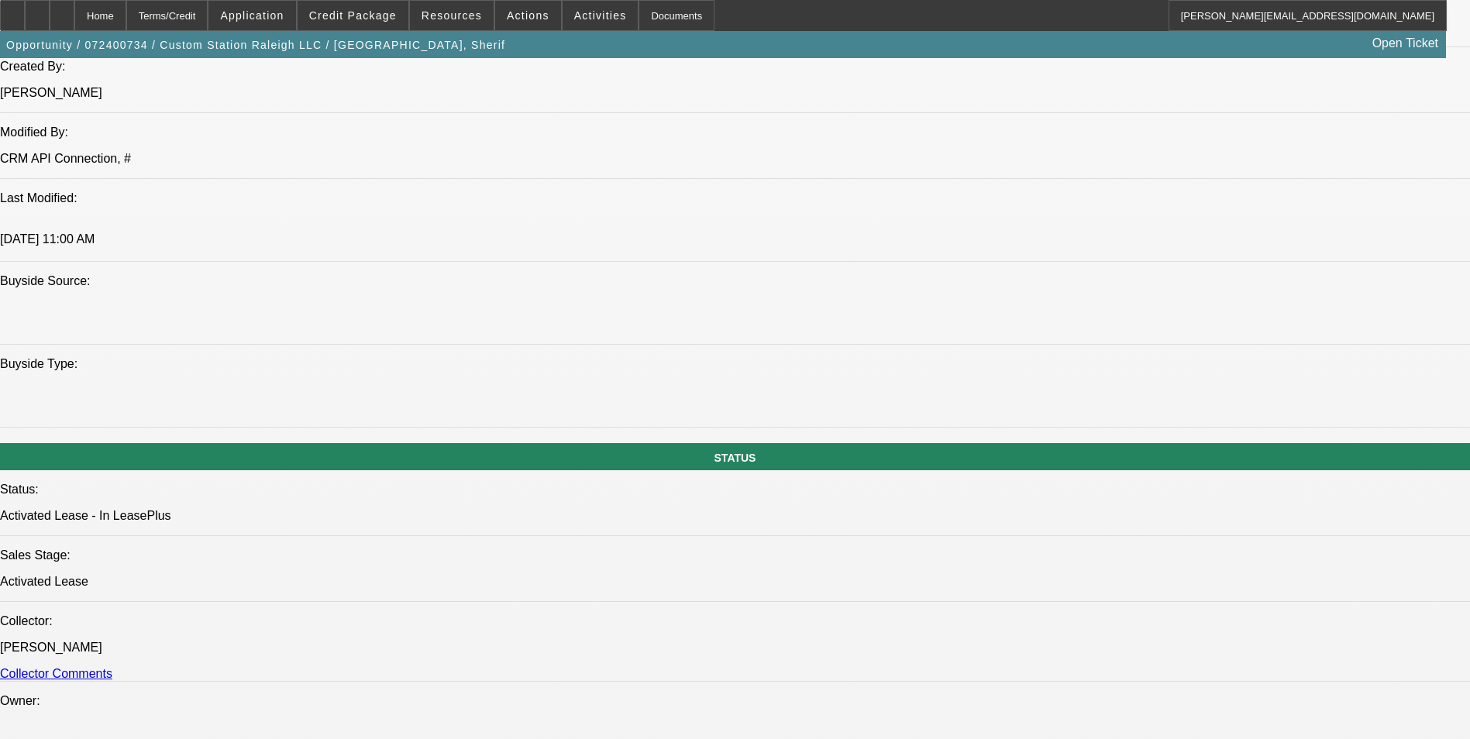
scroll to position [1395, 0]
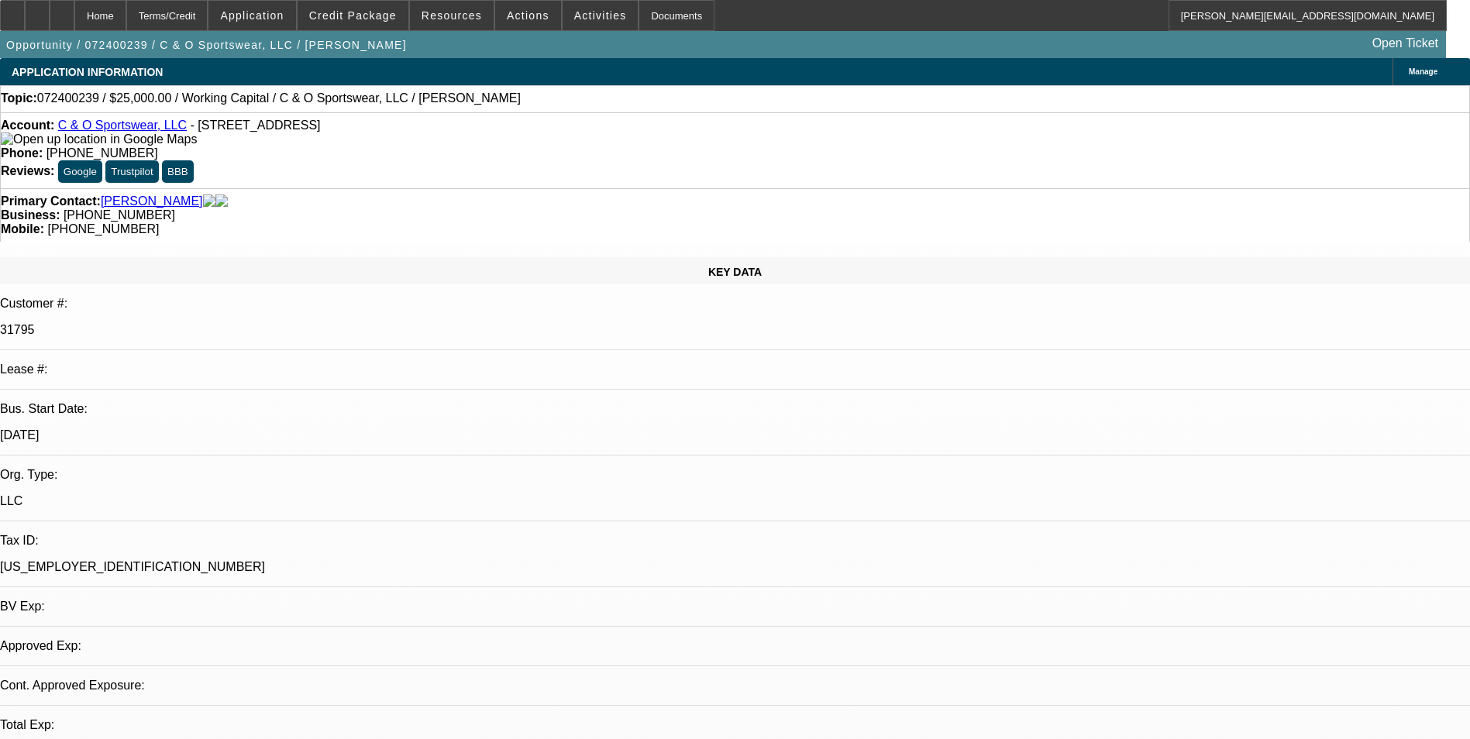
select select "0"
select select "1"
select select "2"
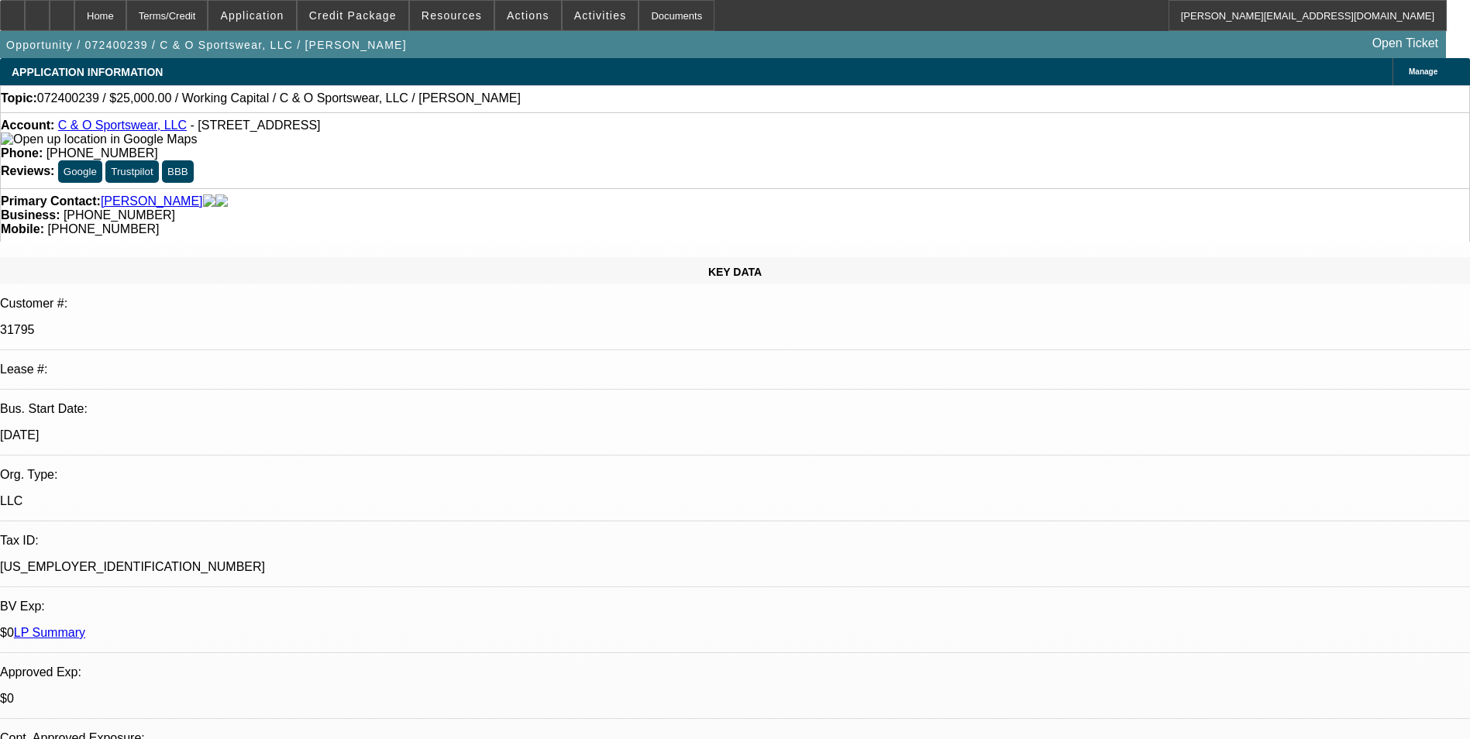
select select "6"
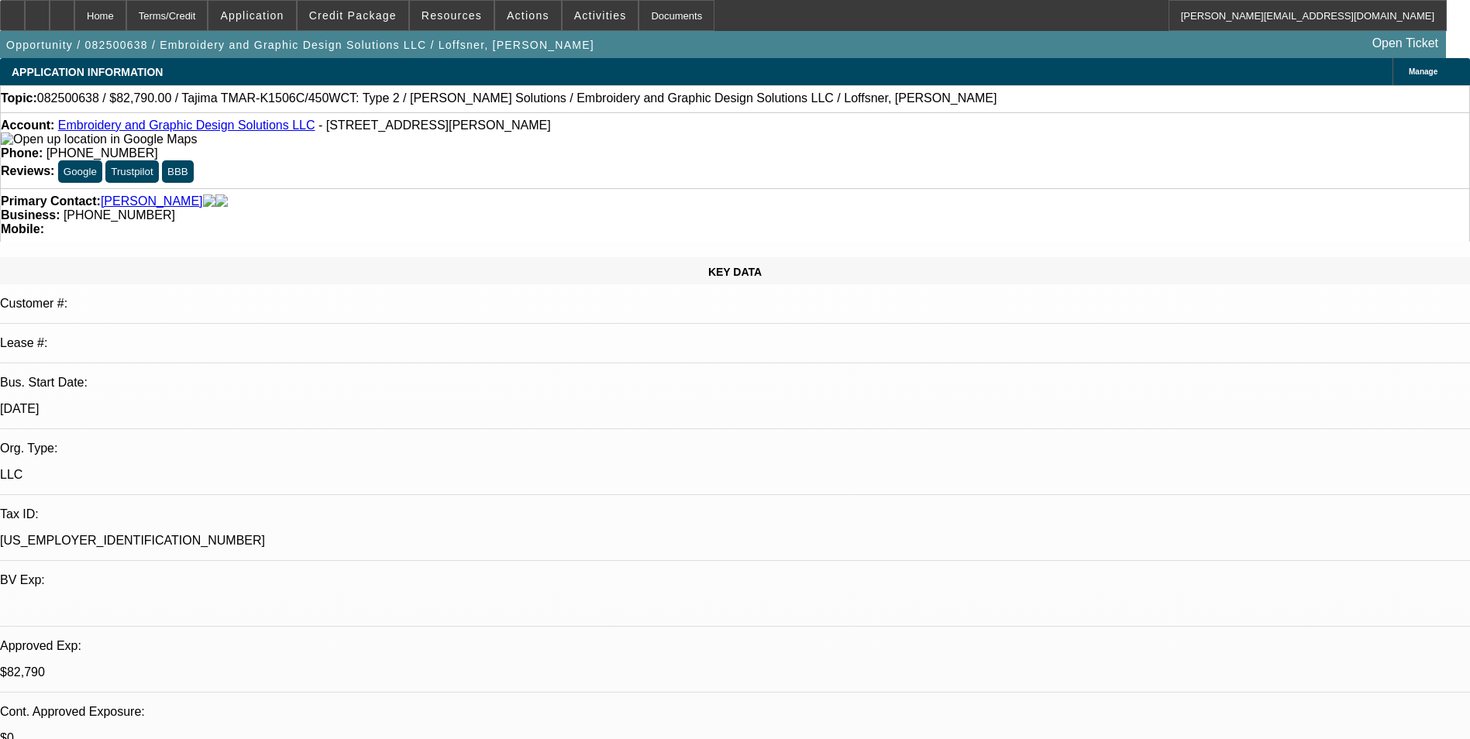
select select "0"
select select "2"
select select "0"
select select "6"
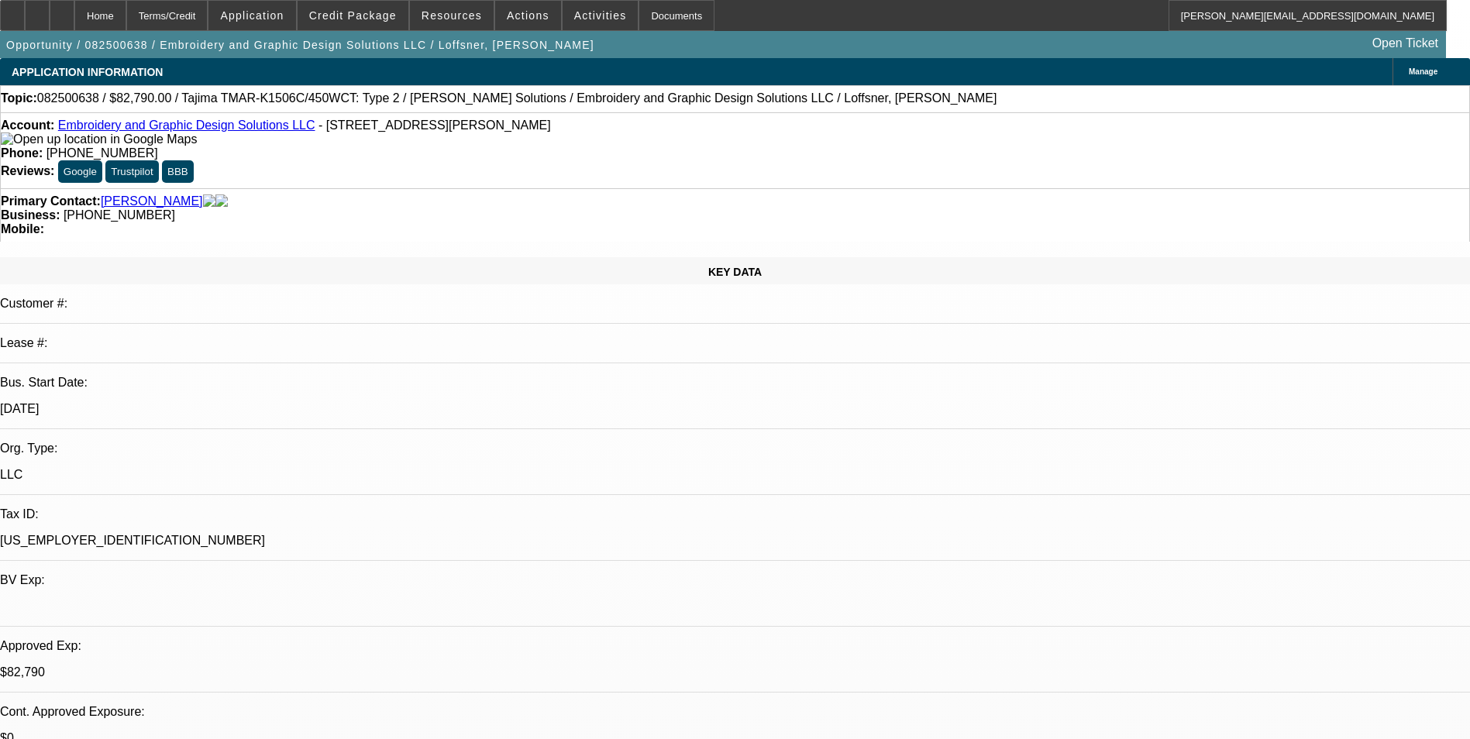
select select "0"
select select "2"
select select "0"
select select "6"
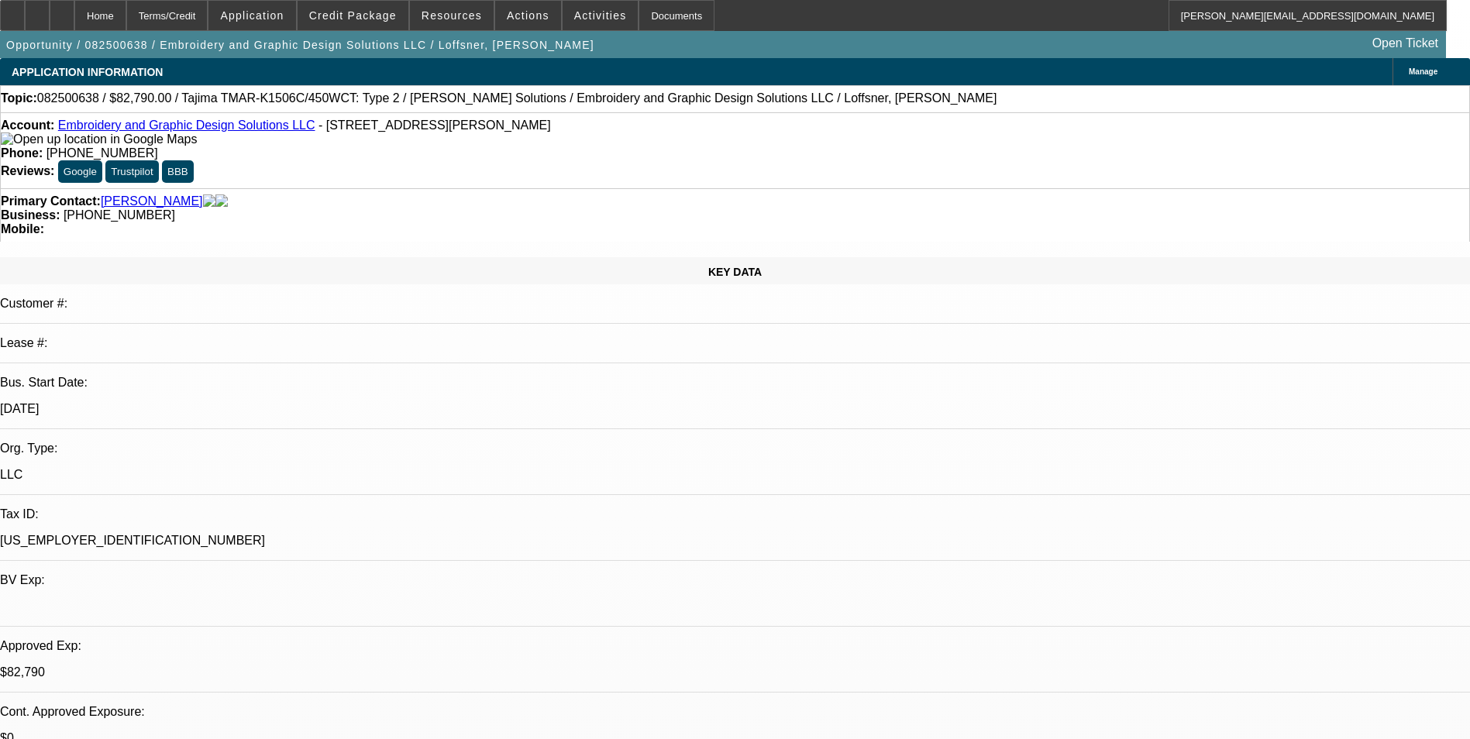
select select "0"
select select "2"
select select "0"
select select "6"
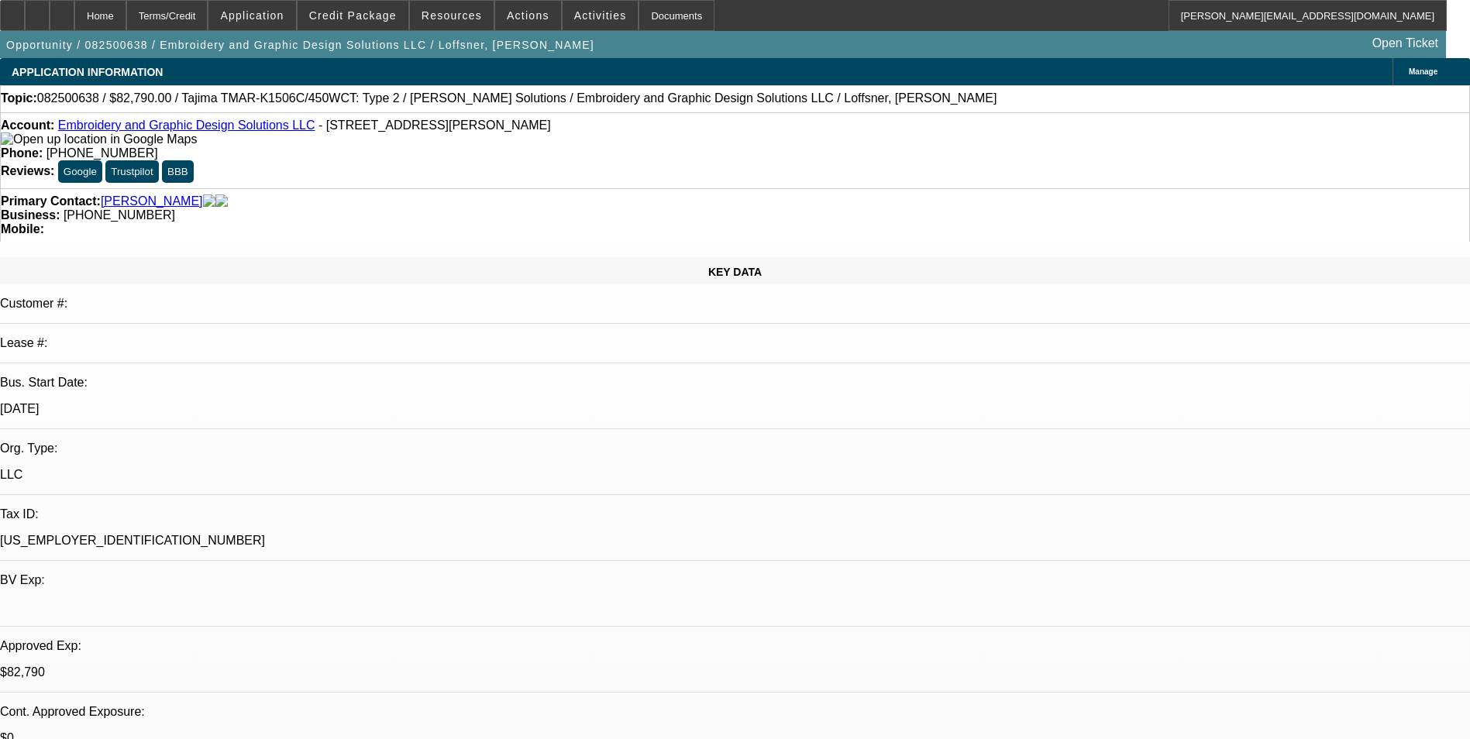
select select "0"
select select "2"
select select "0"
select select "6"
